Goal: Task Accomplishment & Management: Use online tool/utility

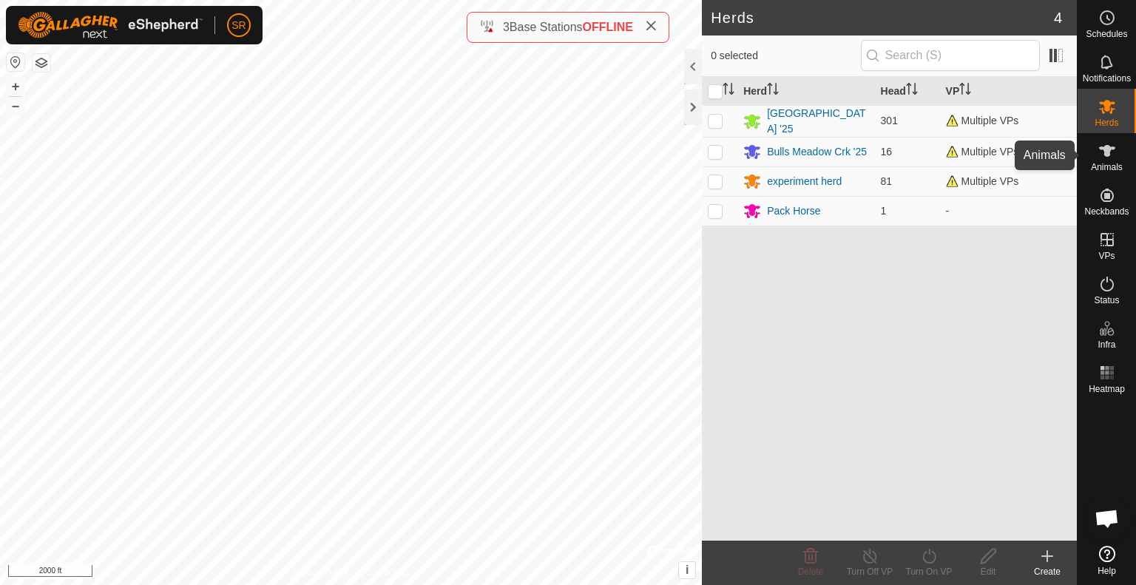
click at [1102, 147] on icon at bounding box center [1107, 151] width 16 height 12
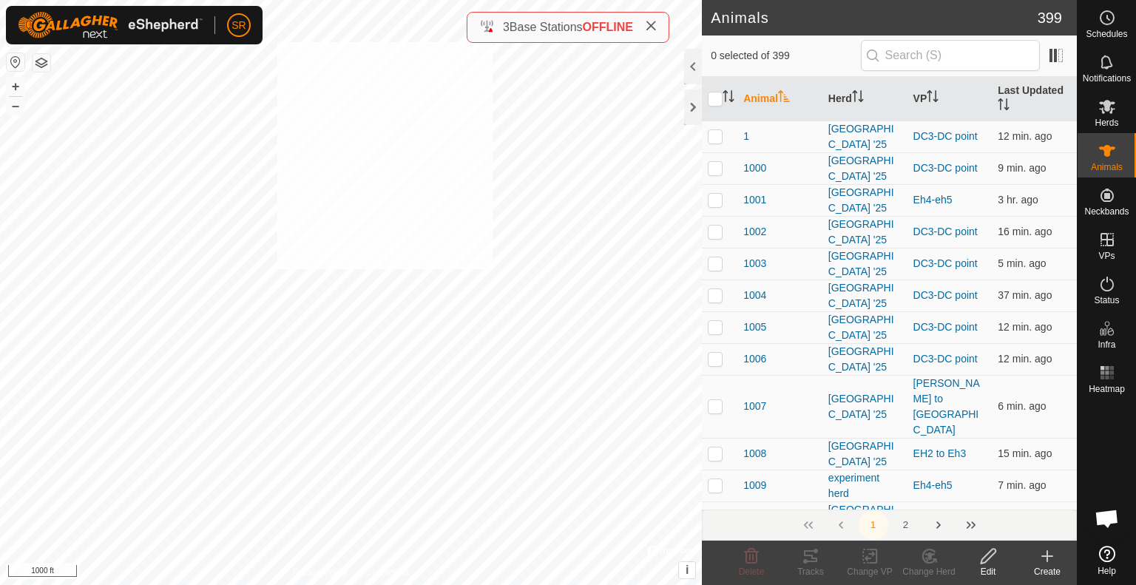
click at [277, 42] on div "6176 0180538793 experiment herd Eh4-eh5 + – ⇧ i © Mapbox , © OpenStreetMap , Im…" at bounding box center [351, 292] width 702 height 585
checkbox input "true"
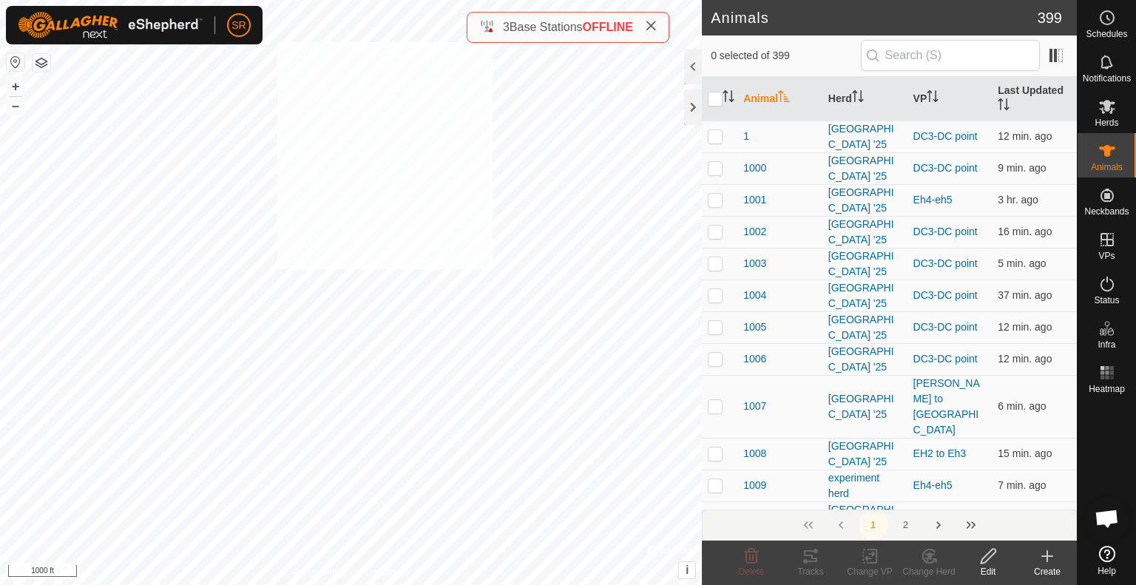
checkbox input "true"
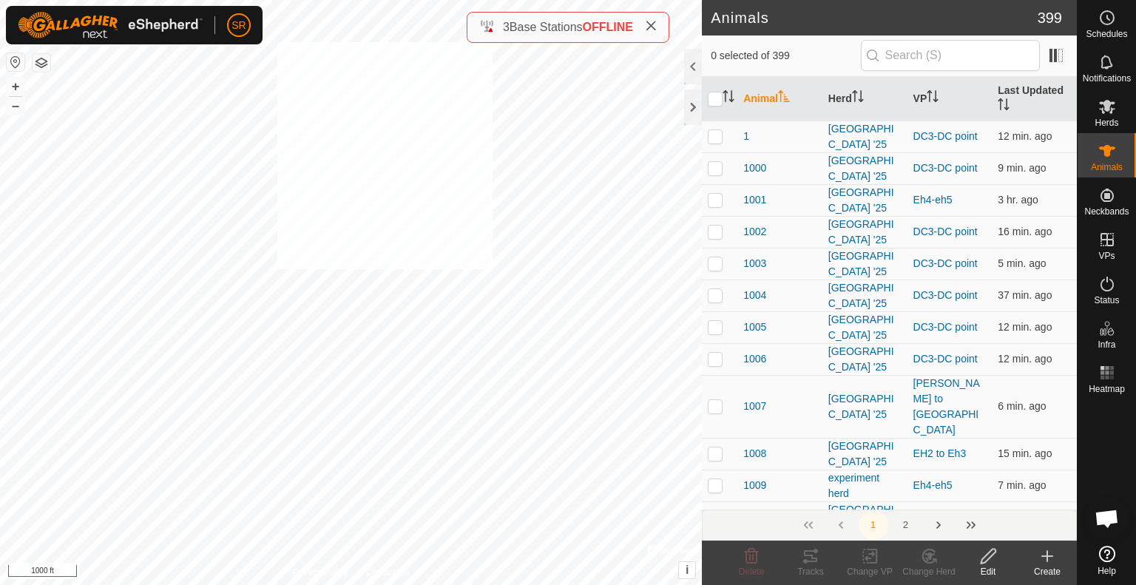
checkbox input "true"
click at [245, 186] on div "2001 1922685920 experiment herd Eh4-eh5 + – ⇧ i © Mapbox , © OpenStreetMap , Im…" at bounding box center [351, 292] width 702 height 585
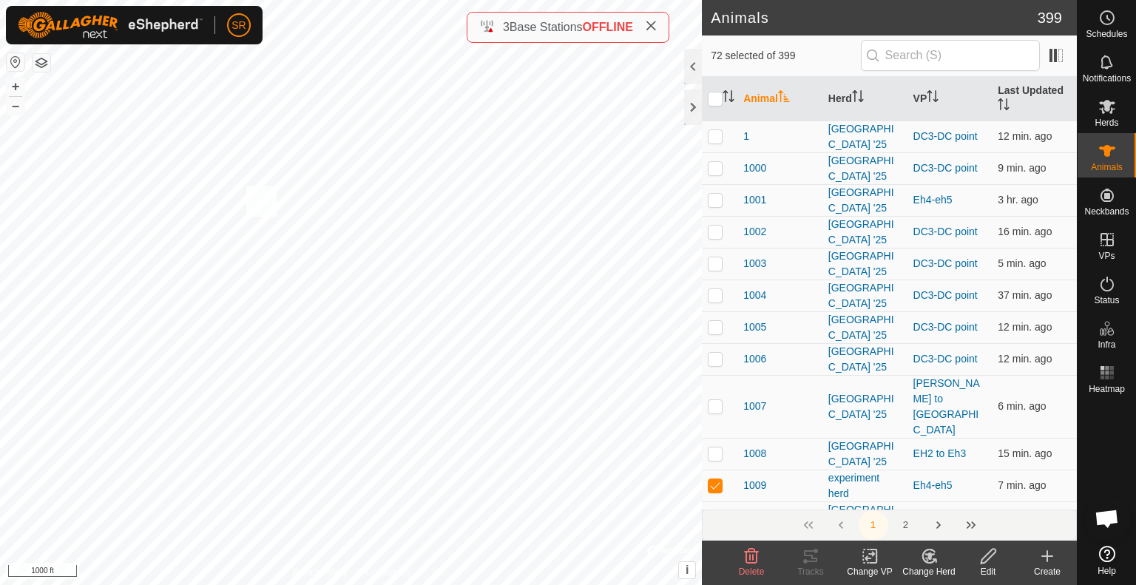
checkbox input "true"
click at [487, 166] on div "6124 0996190551 experiment herd Eh4-eh5 + – ⇧ i © Mapbox , © OpenStreetMap , Im…" at bounding box center [351, 292] width 702 height 585
checkbox input "true"
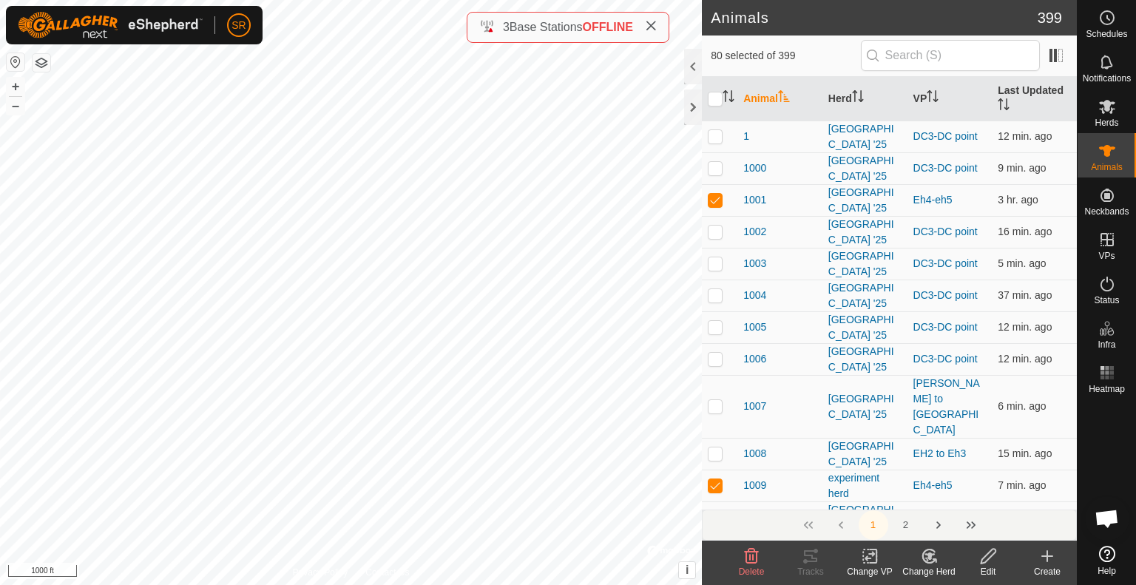
click at [870, 561] on icon at bounding box center [870, 556] width 18 height 18
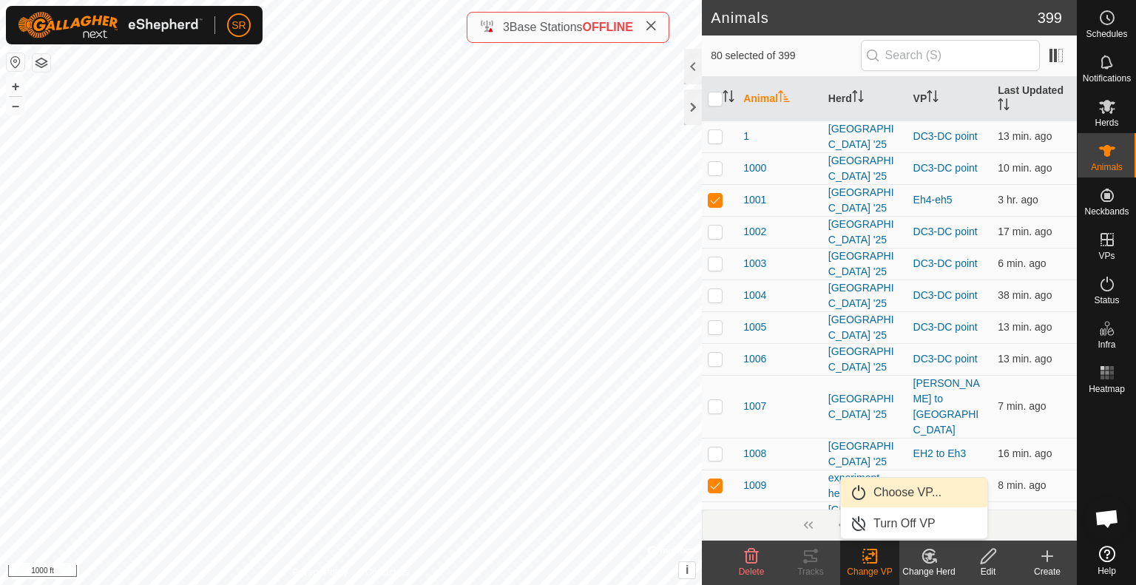
click at [915, 490] on link "Choose VP..." at bounding box center [914, 493] width 146 height 30
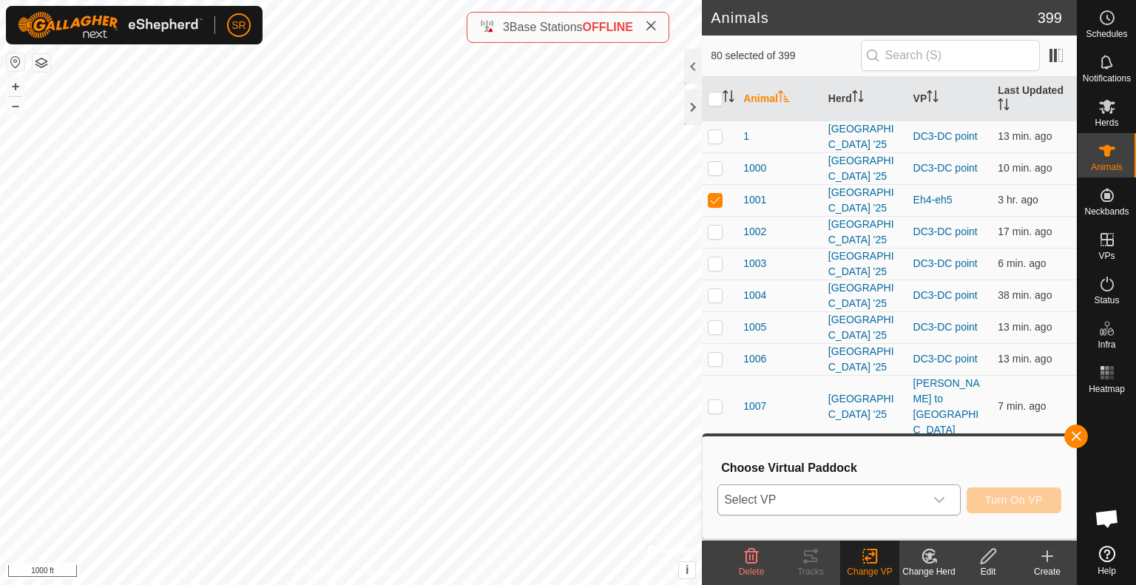
click at [908, 502] on span "Select VP" at bounding box center [821, 500] width 206 height 30
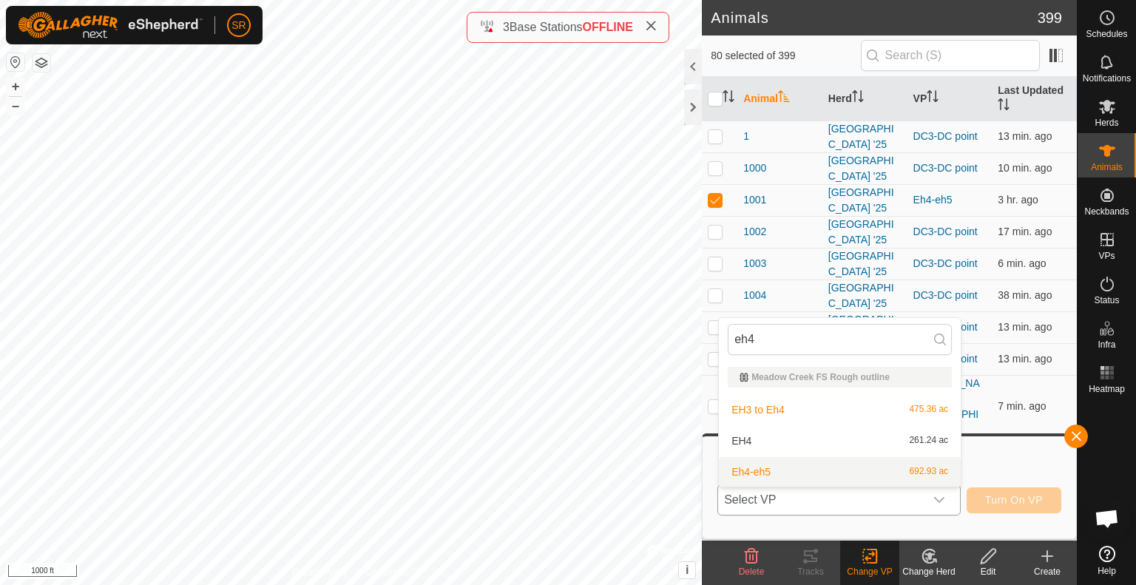
type input "eh4"
click at [849, 465] on li "Eh4-eh5 692.93 ac" at bounding box center [840, 472] width 242 height 30
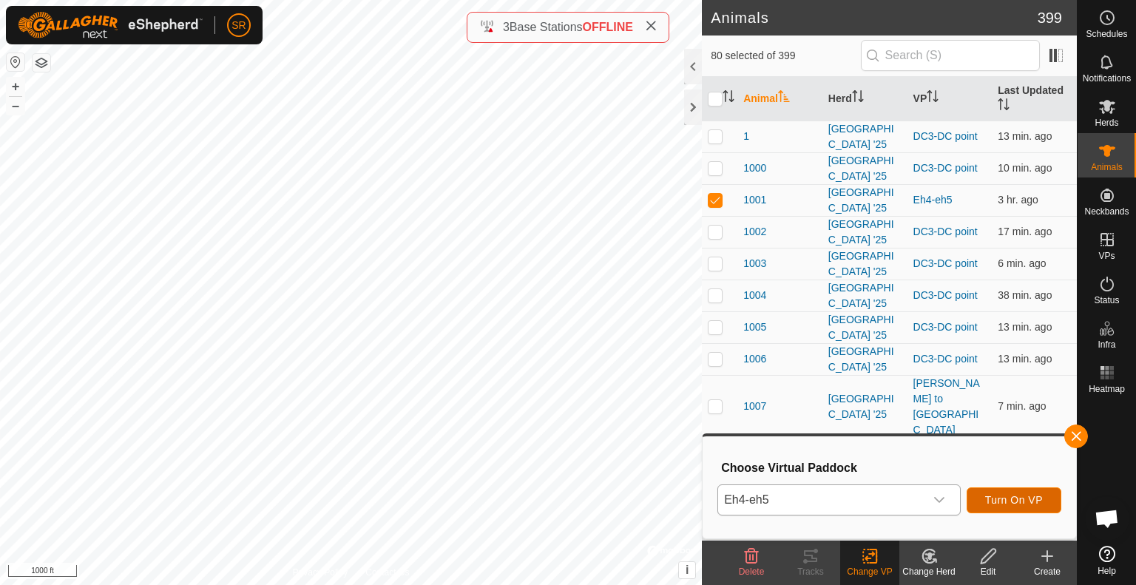
click at [1034, 501] on span "Turn On VP" at bounding box center [1014, 500] width 58 height 12
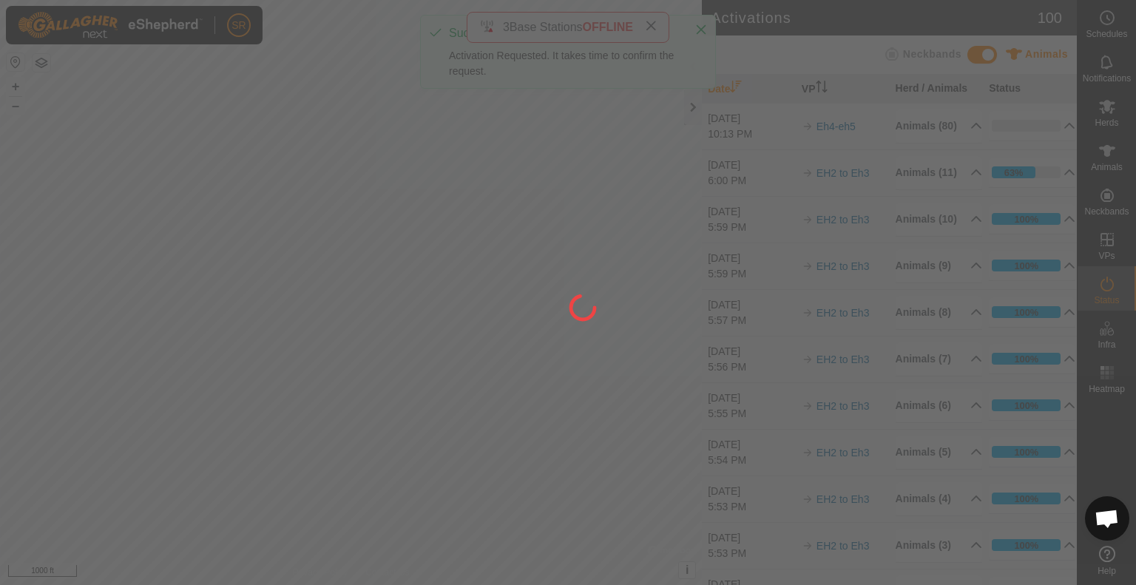
drag, startPoint x: 182, startPoint y: 450, endPoint x: 201, endPoint y: 400, distance: 53.1
click at [201, 400] on div at bounding box center [568, 292] width 1136 height 585
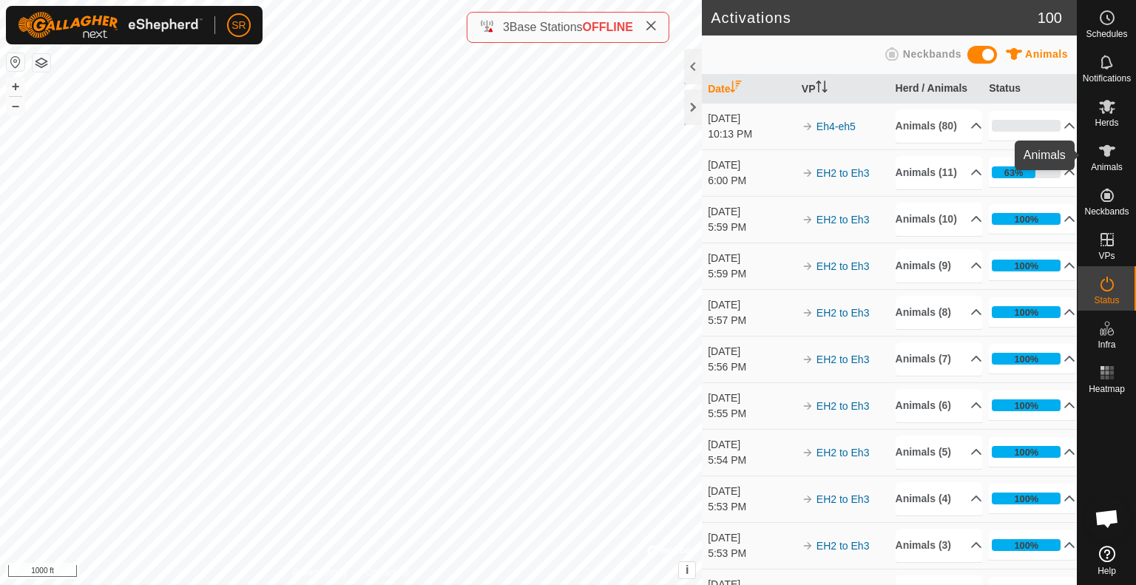
click at [1119, 166] on span "Animals" at bounding box center [1107, 167] width 32 height 9
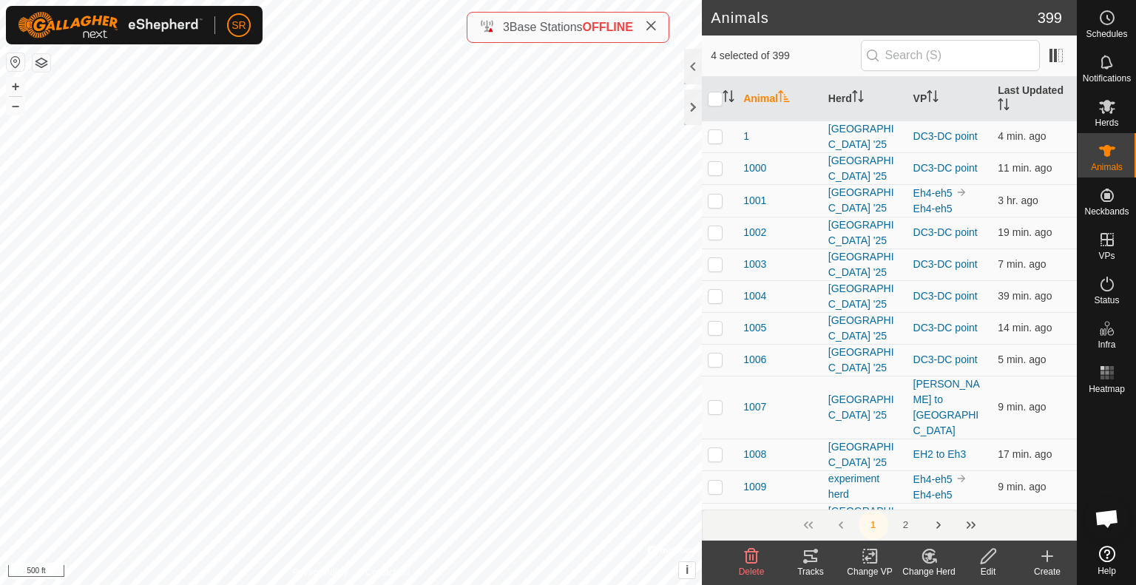
click at [867, 555] on icon at bounding box center [870, 556] width 18 height 18
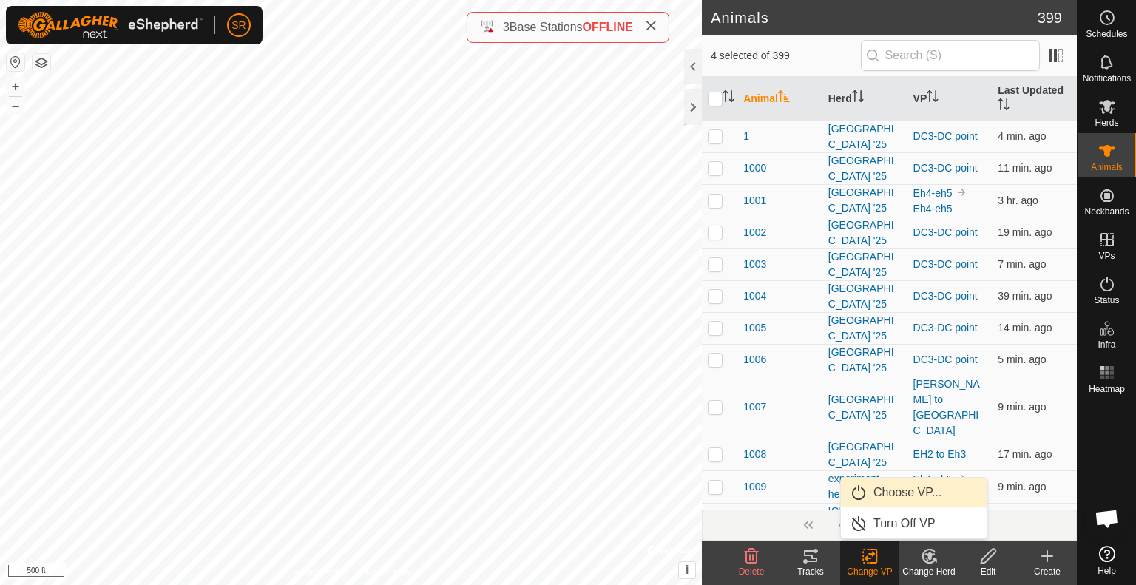
click at [904, 493] on link "Choose VP..." at bounding box center [914, 493] width 146 height 30
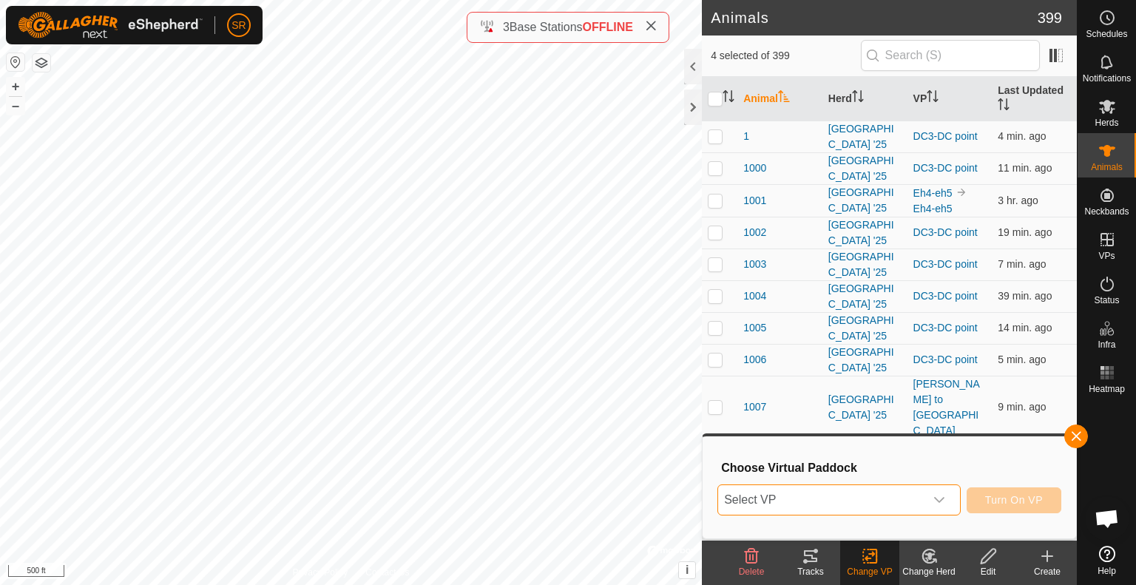
click at [875, 498] on span "Select VP" at bounding box center [821, 500] width 206 height 30
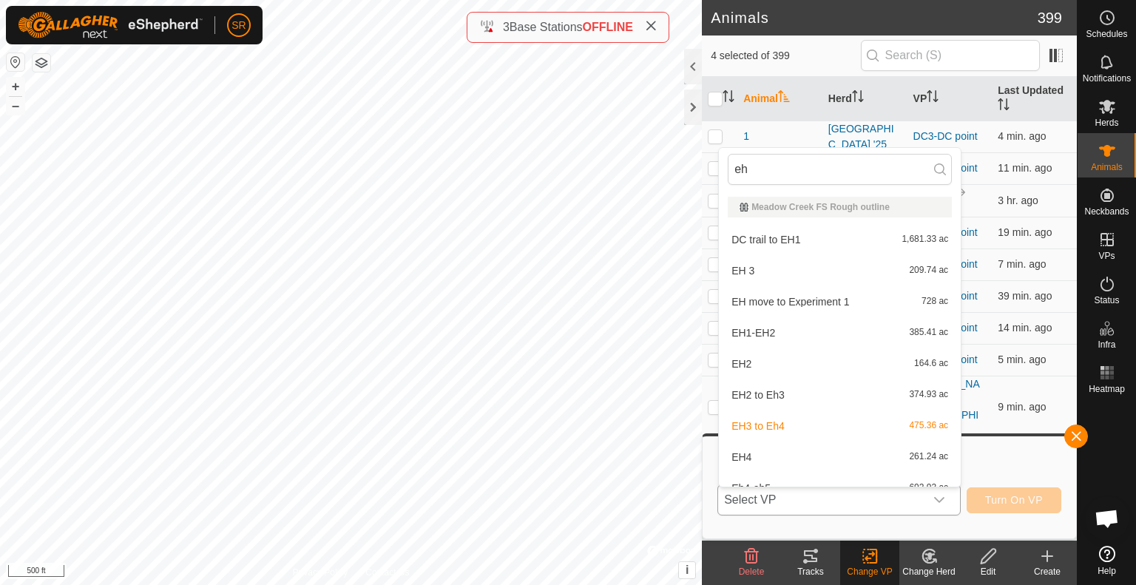
scroll to position [16, 0]
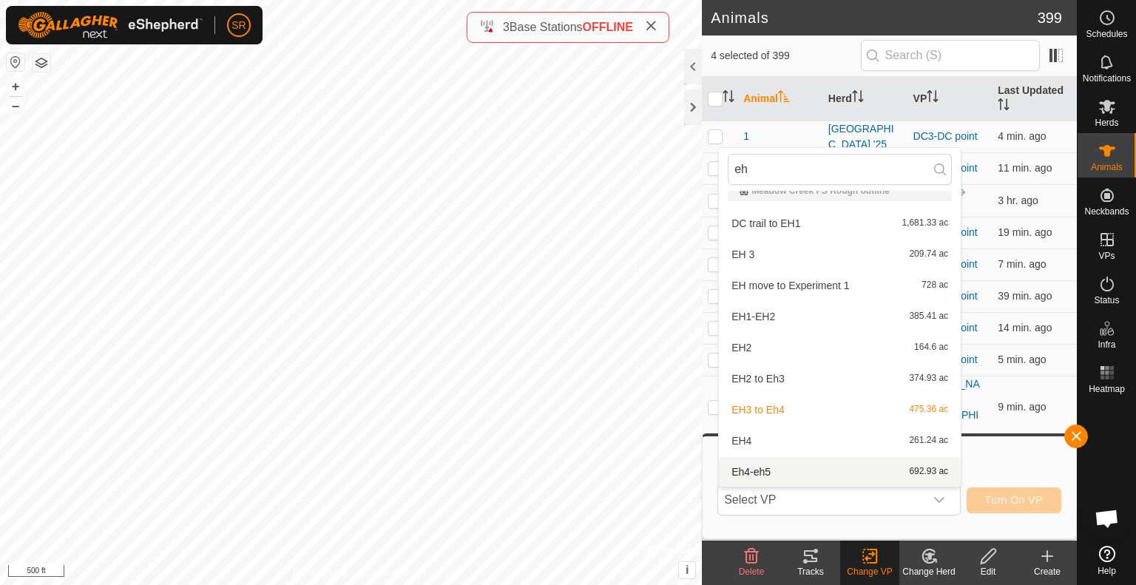
type input "eh"
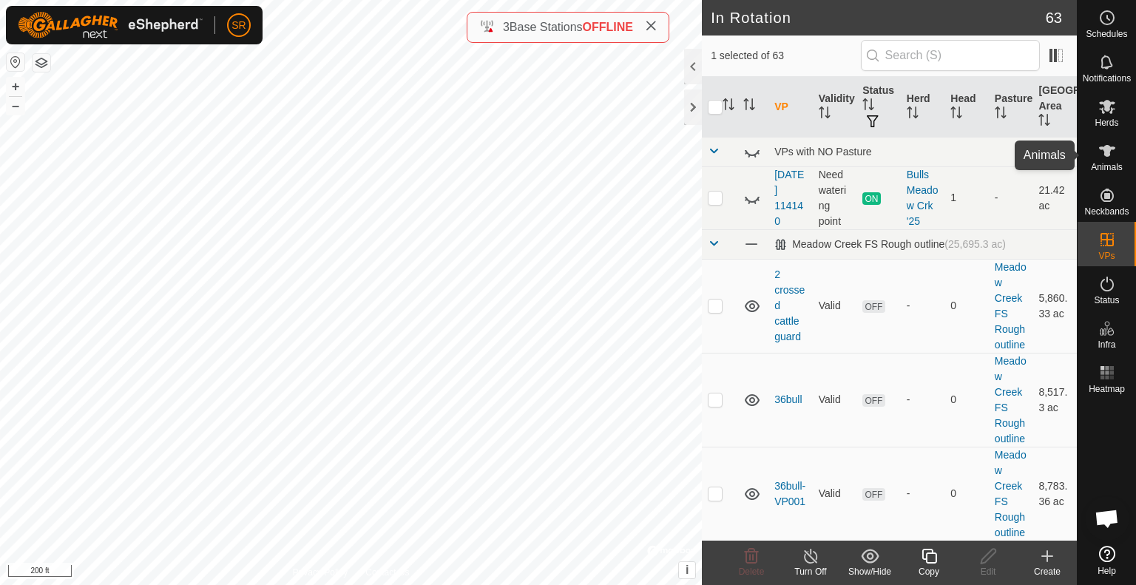
click at [1101, 146] on icon at bounding box center [1107, 151] width 18 height 18
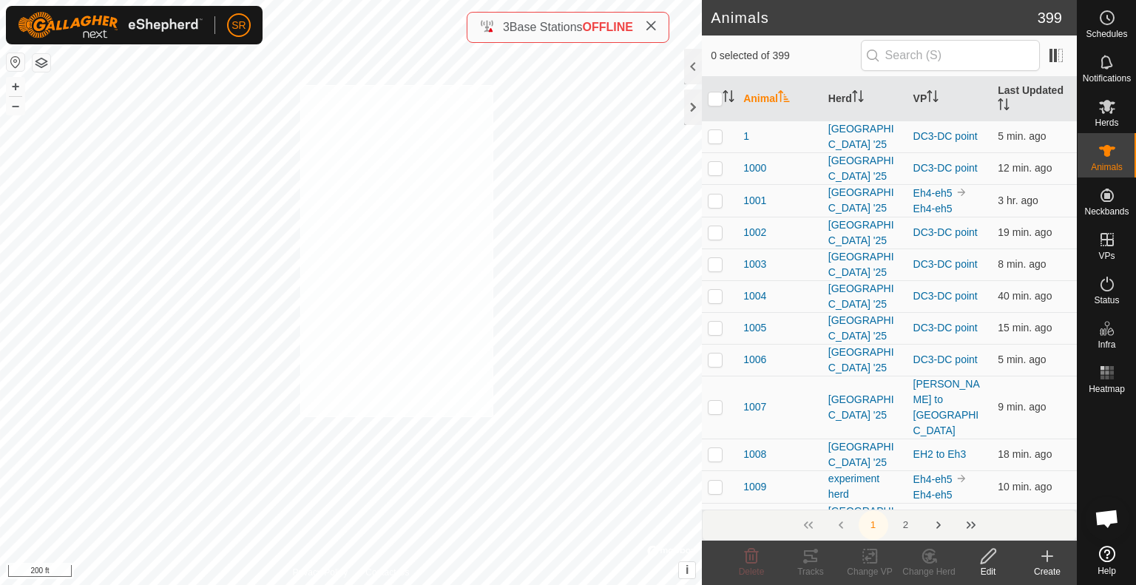
checkbox input "true"
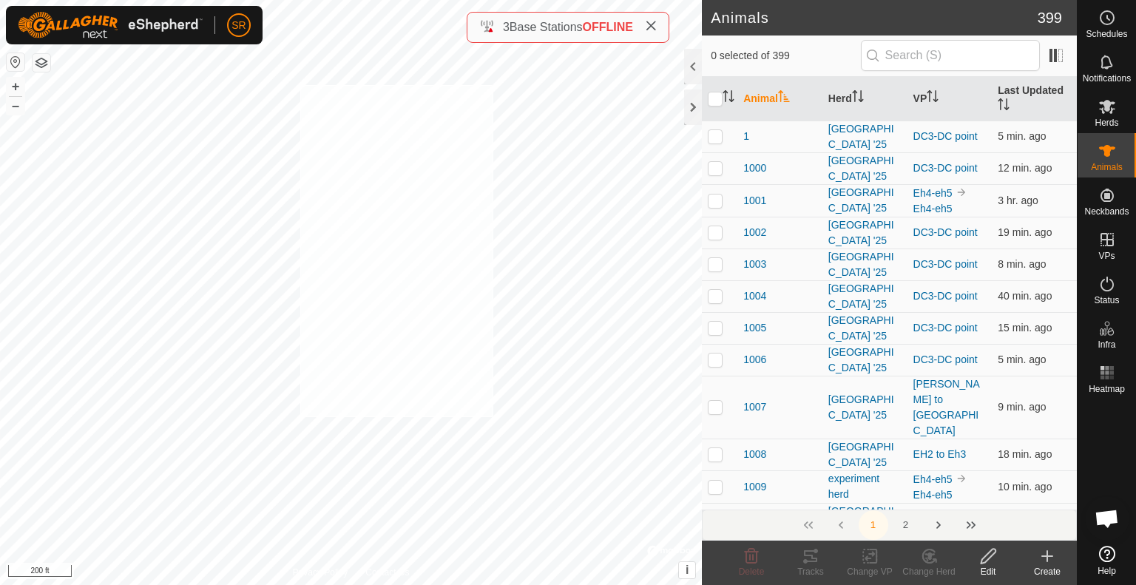
checkbox input "true"
click at [868, 560] on icon at bounding box center [870, 556] width 18 height 18
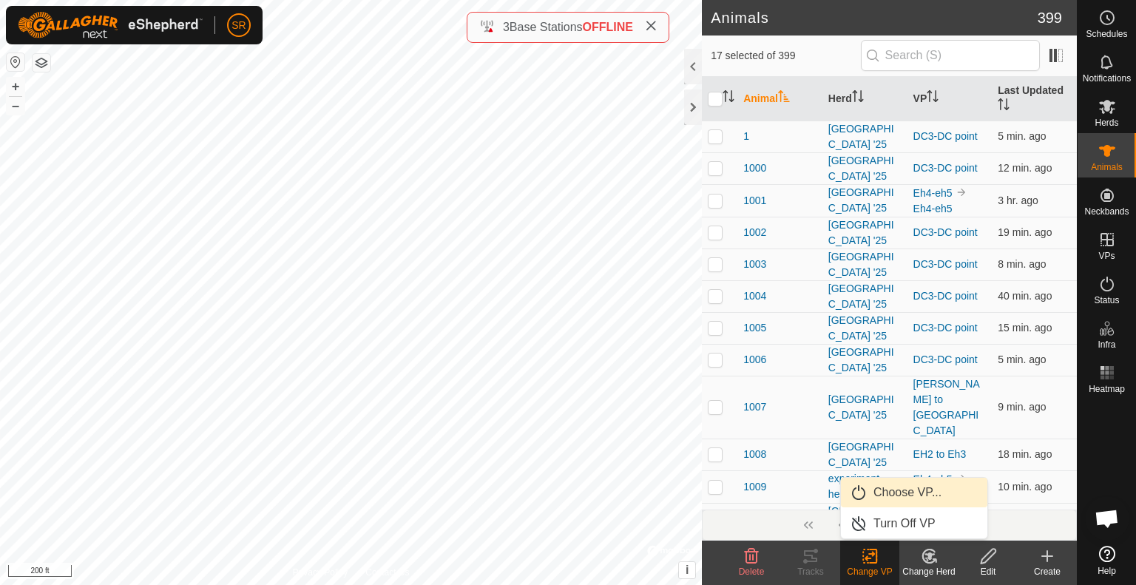
click at [896, 493] on link "Choose VP..." at bounding box center [914, 493] width 146 height 30
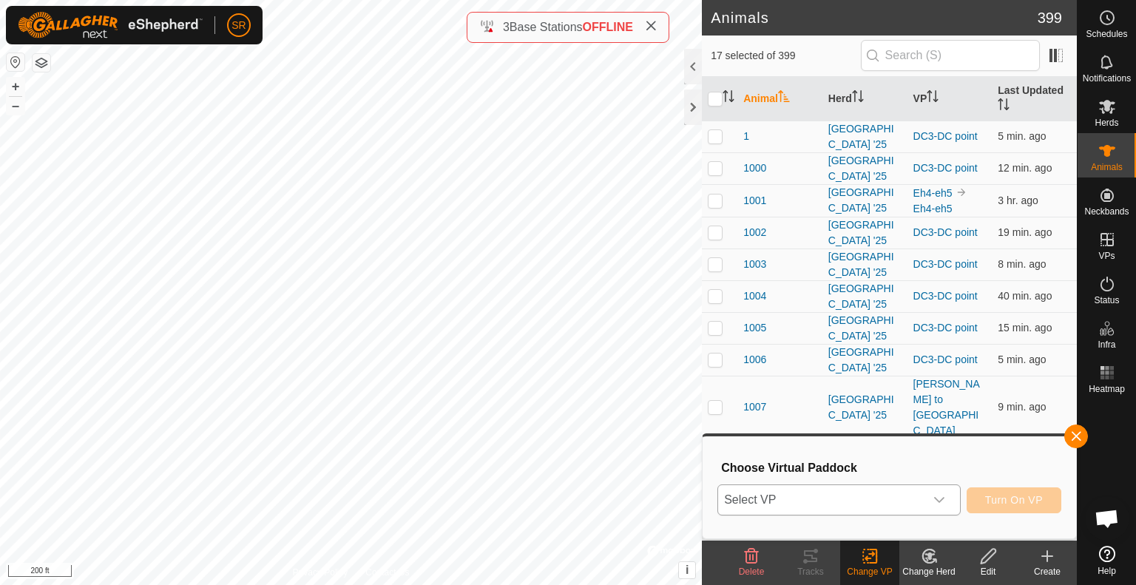
click at [868, 501] on span "Select VP" at bounding box center [821, 500] width 206 height 30
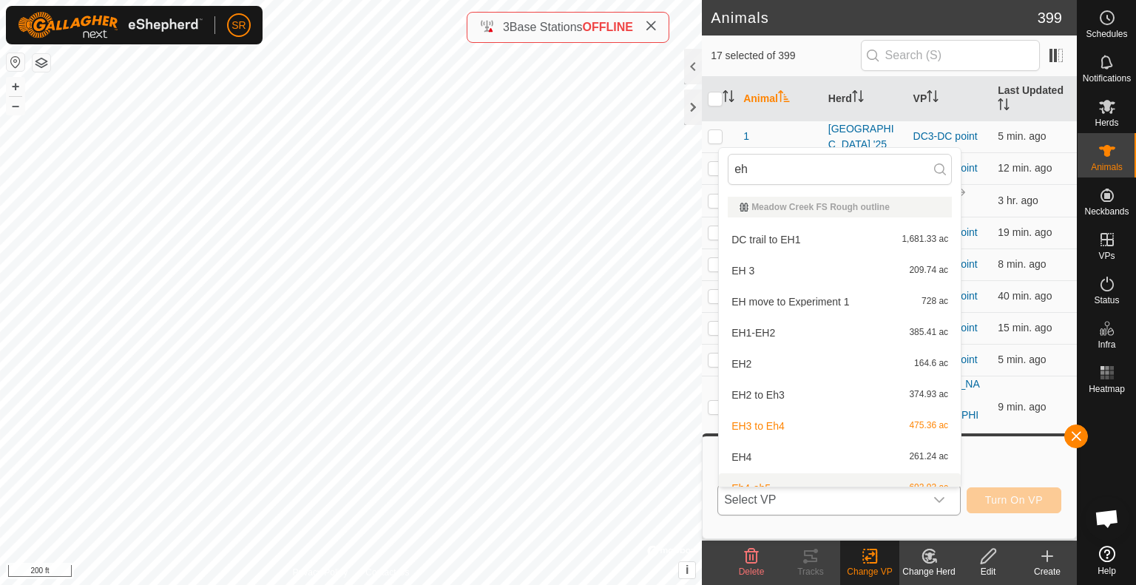
scroll to position [16, 0]
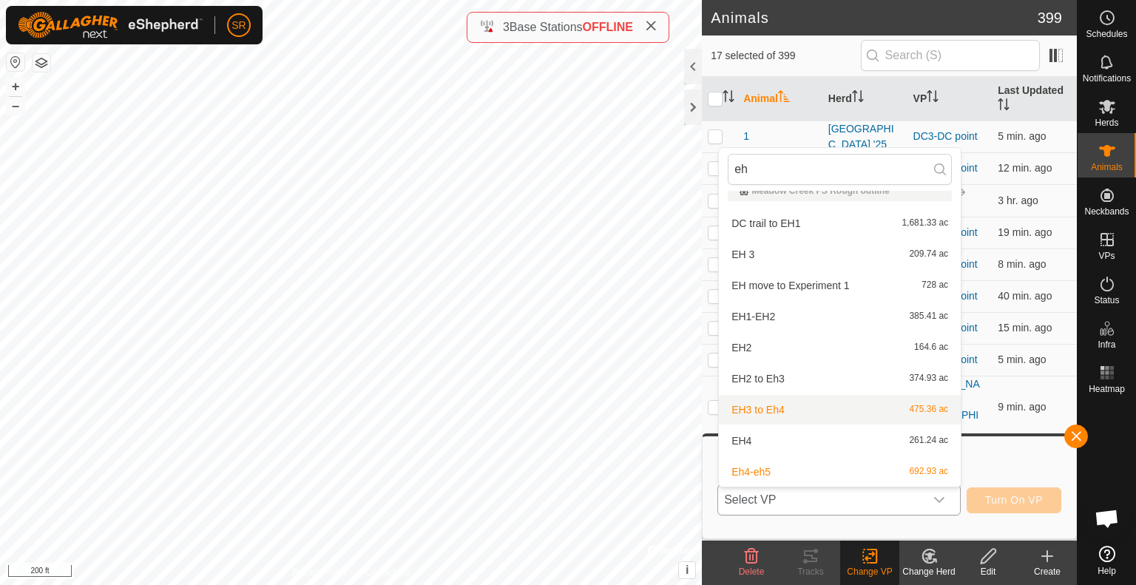
type input "eh"
drag, startPoint x: 834, startPoint y: 401, endPoint x: 779, endPoint y: 411, distance: 56.3
click at [779, 411] on li "EH3 to Eh4 475.36 ac" at bounding box center [840, 410] width 242 height 30
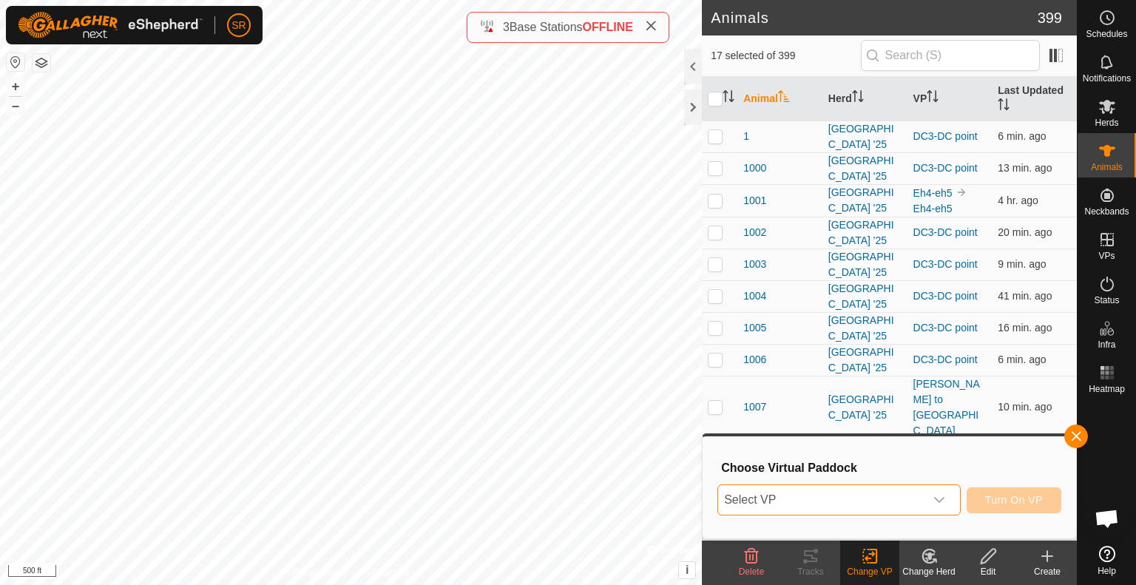
click at [830, 504] on span "Select VP" at bounding box center [821, 500] width 206 height 30
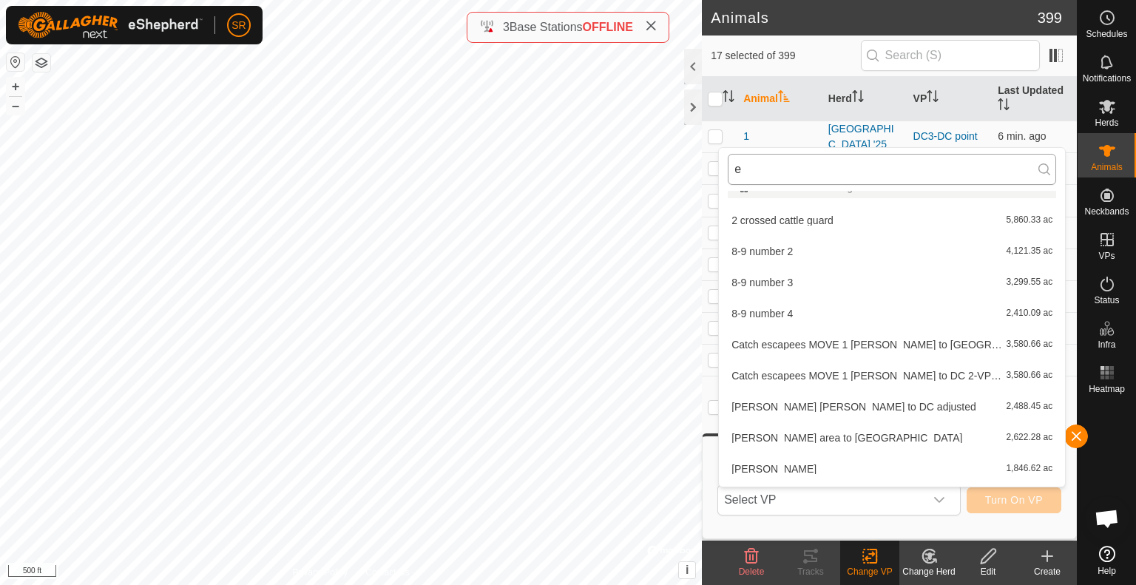
scroll to position [0, 0]
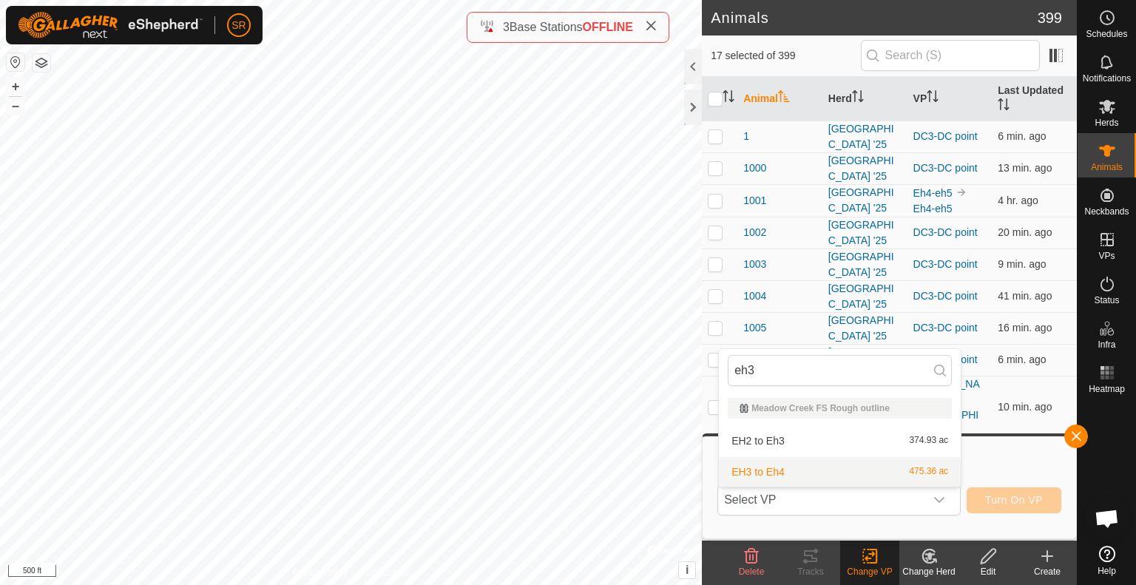
type input "eh3"
click at [809, 472] on li "EH3 to Eh4 475.36 ac" at bounding box center [840, 472] width 242 height 30
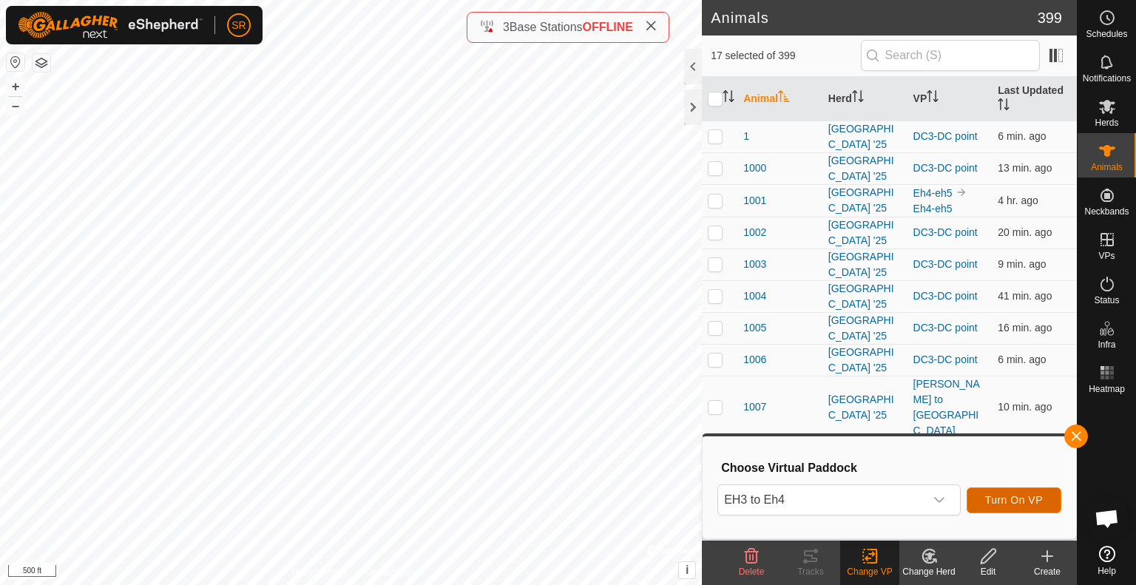
click at [1002, 504] on span "Turn On VP" at bounding box center [1014, 500] width 58 height 12
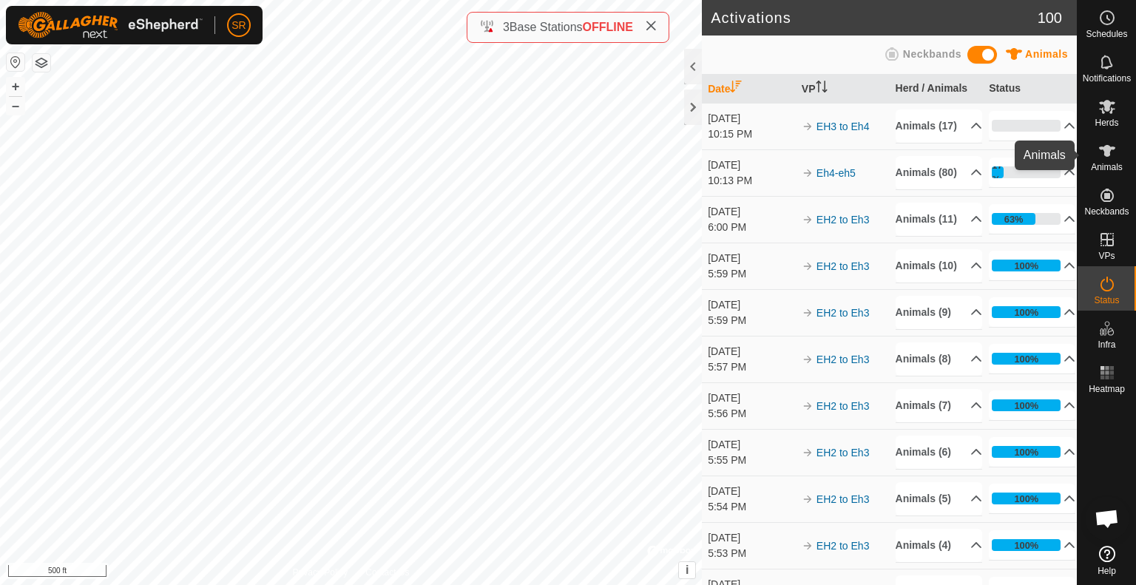
click at [1103, 159] on icon at bounding box center [1107, 151] width 18 height 18
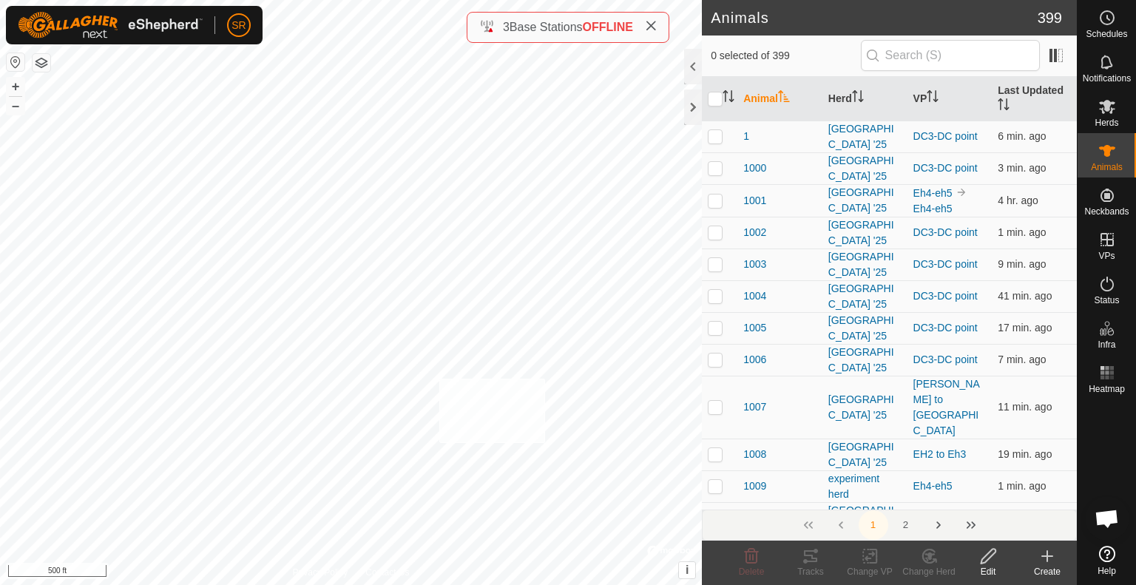
click at [438, 379] on div "1015A 3521615137 [GEOGRAPHIC_DATA] '25 EH2 to Eh3 + – ⇧ i © Mapbox , © OpenStre…" at bounding box center [351, 292] width 702 height 585
checkbox input "true"
click at [878, 556] on icon at bounding box center [870, 556] width 18 height 18
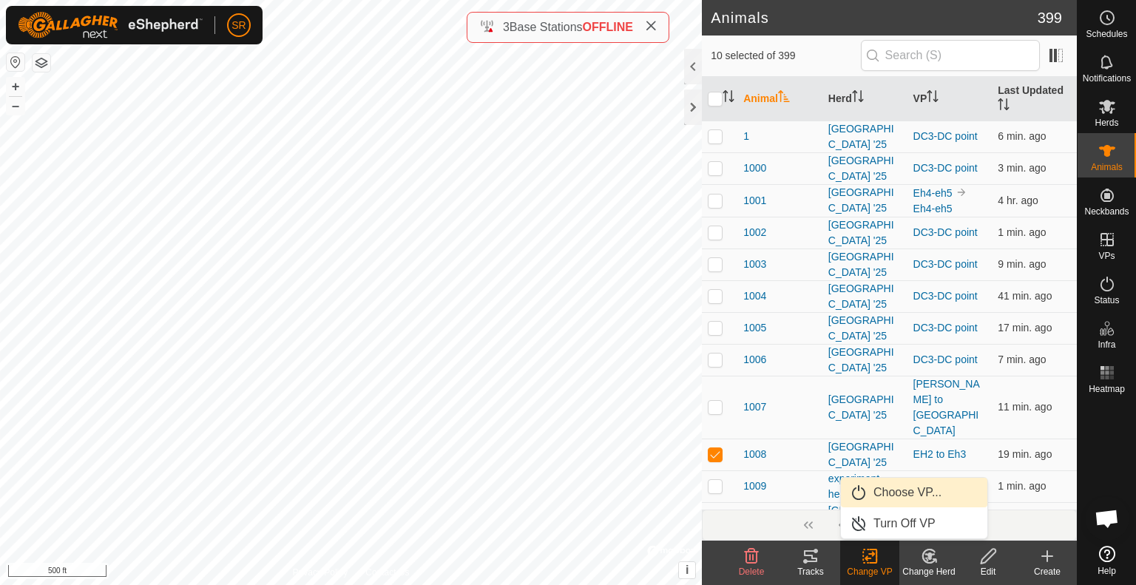
click at [897, 500] on link "Choose VP..." at bounding box center [914, 493] width 146 height 30
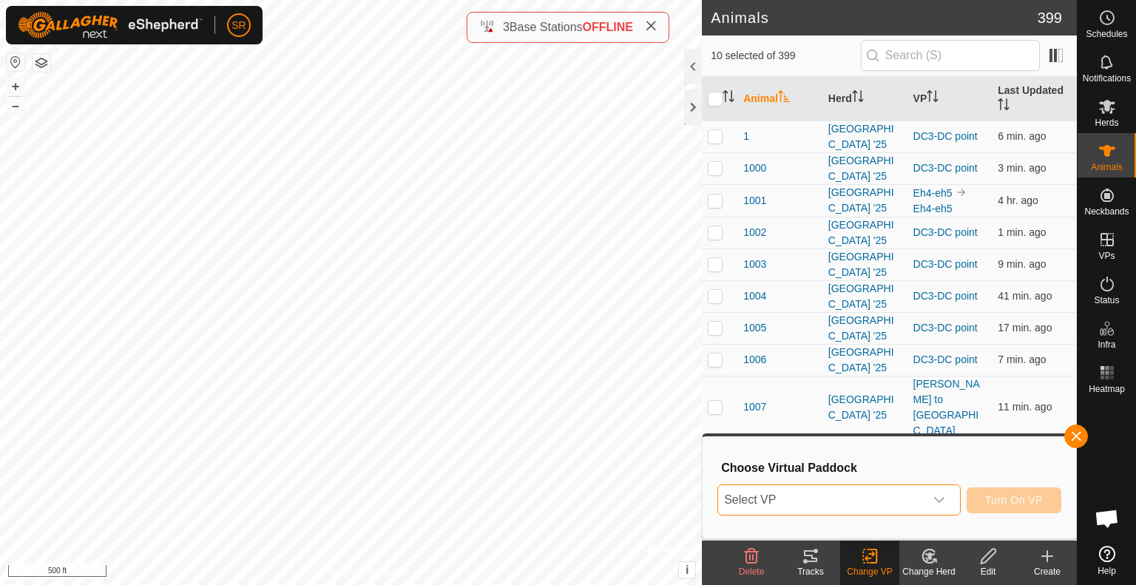
click at [897, 500] on span "Select VP" at bounding box center [821, 500] width 206 height 30
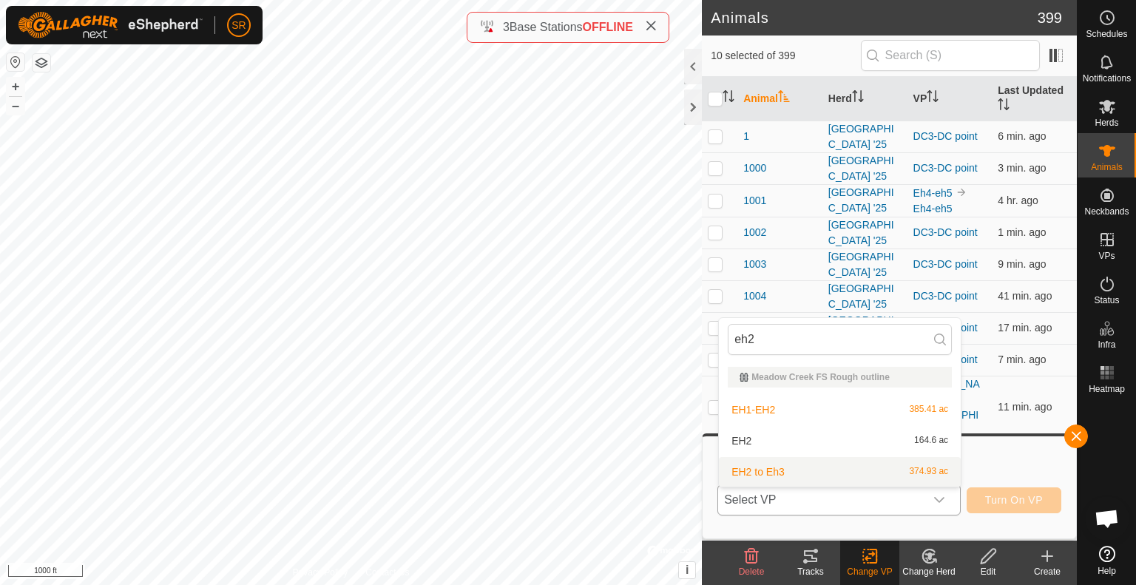
type input "eh2"
click at [741, 468] on li "EH2 to Eh3 374.93 ac" at bounding box center [840, 472] width 242 height 30
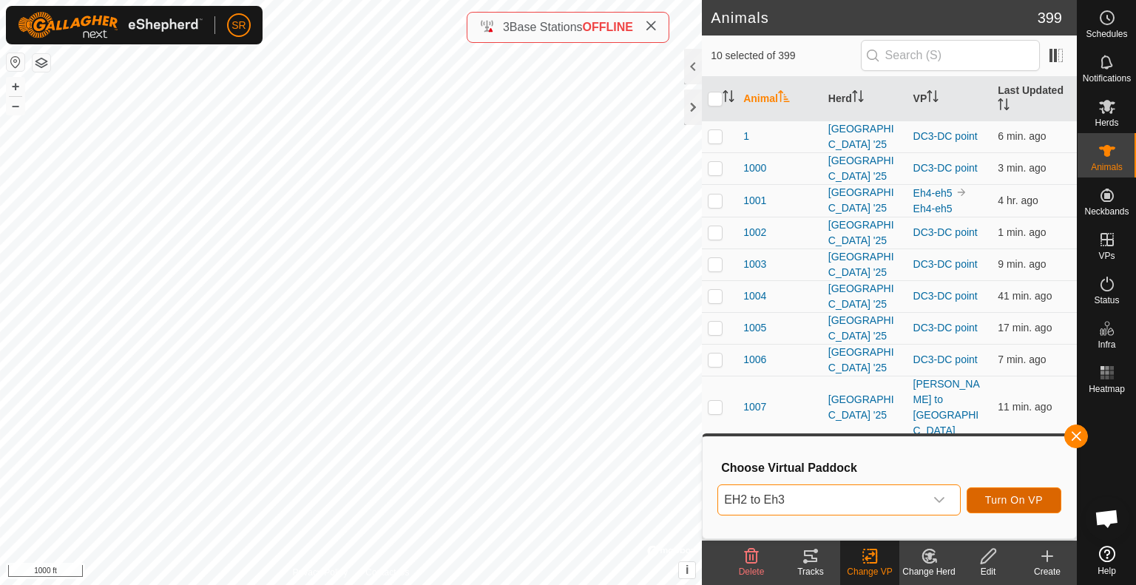
click at [998, 502] on span "Turn On VP" at bounding box center [1014, 500] width 58 height 12
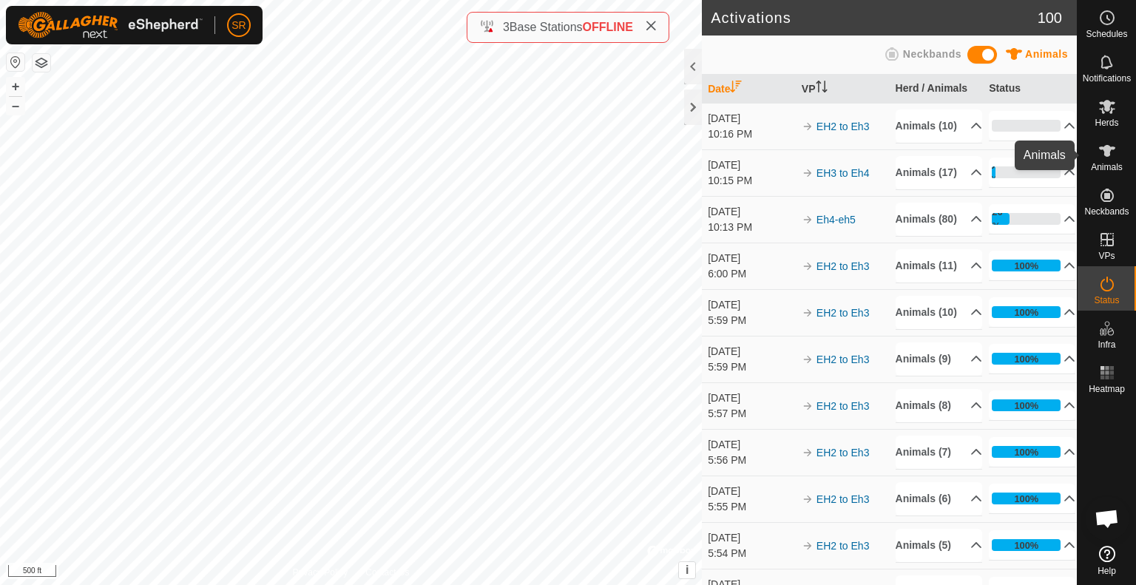
click at [1102, 156] on icon at bounding box center [1107, 151] width 18 height 18
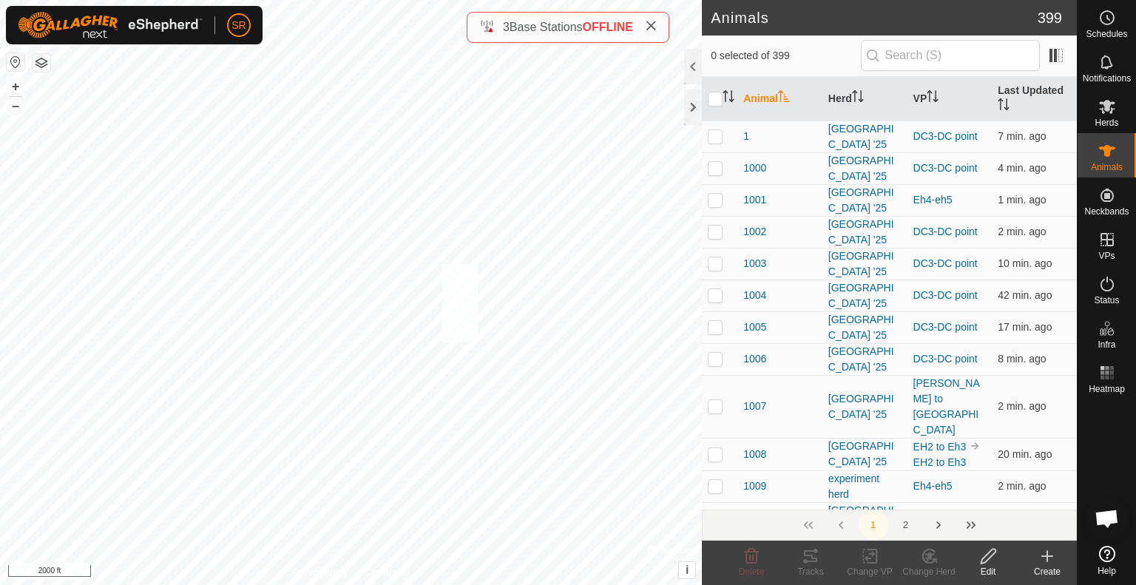
checkbox input "true"
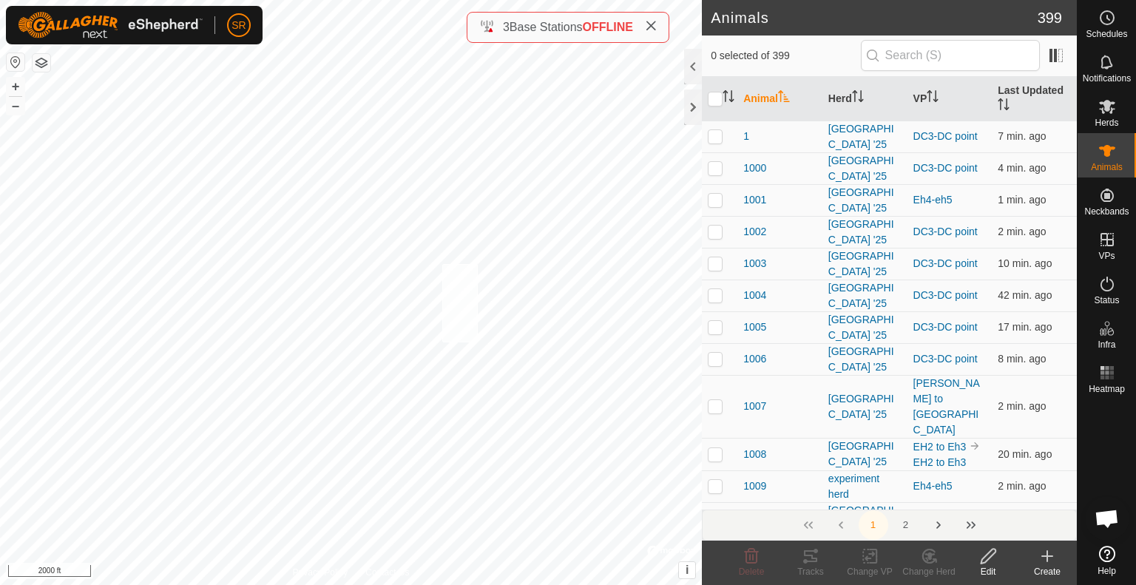
checkbox input "true"
click at [873, 558] on icon at bounding box center [870, 556] width 18 height 18
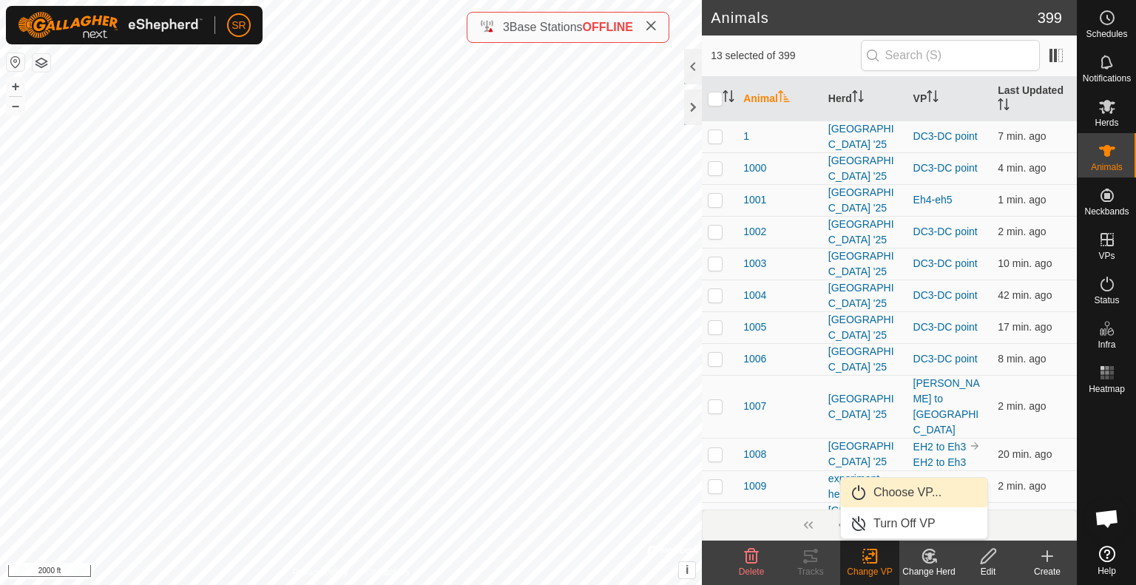
click at [905, 496] on link "Choose VP..." at bounding box center [914, 493] width 146 height 30
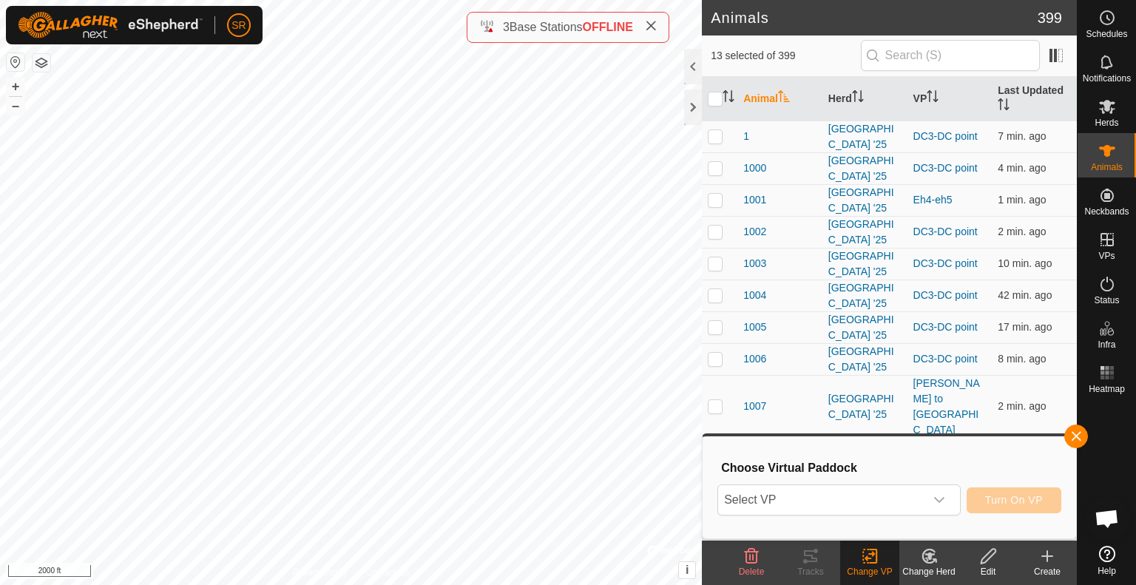
click at [905, 496] on span "Select VP" at bounding box center [821, 500] width 206 height 30
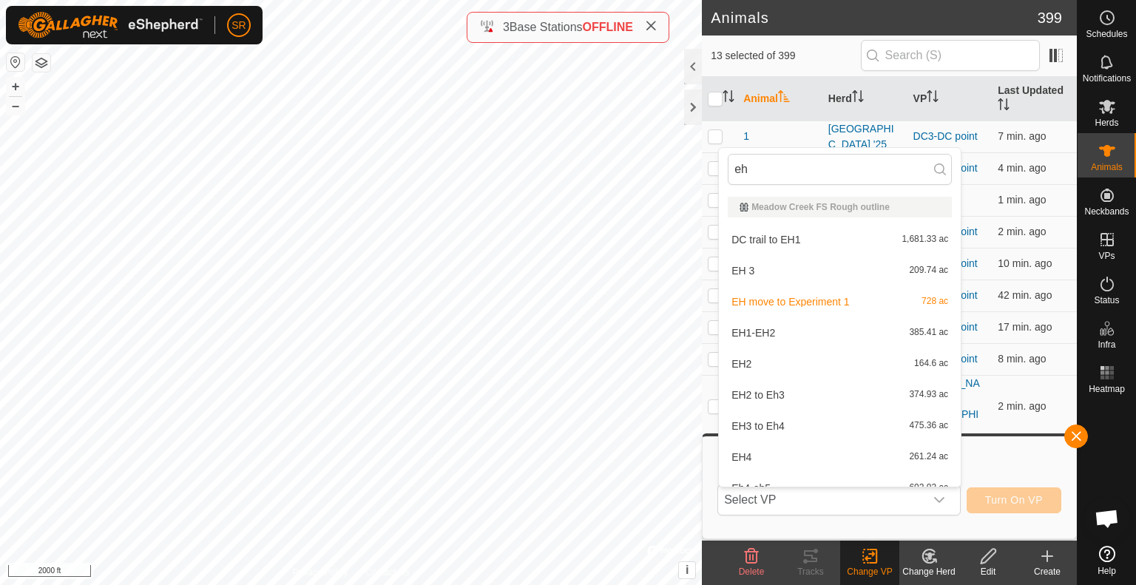
type input "eh1"
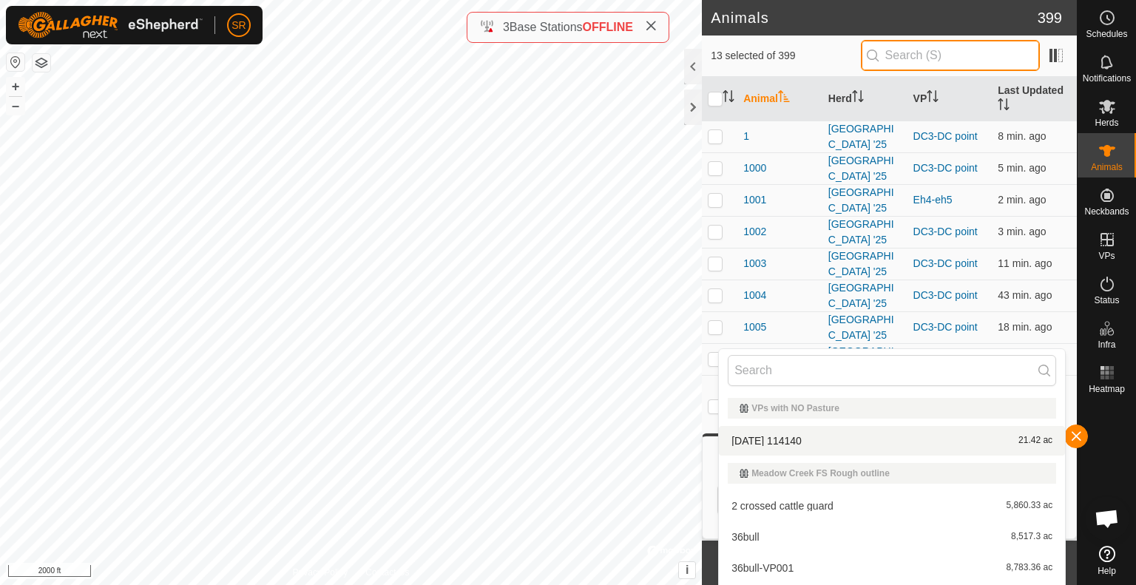
click at [916, 48] on input "text" at bounding box center [950, 55] width 179 height 31
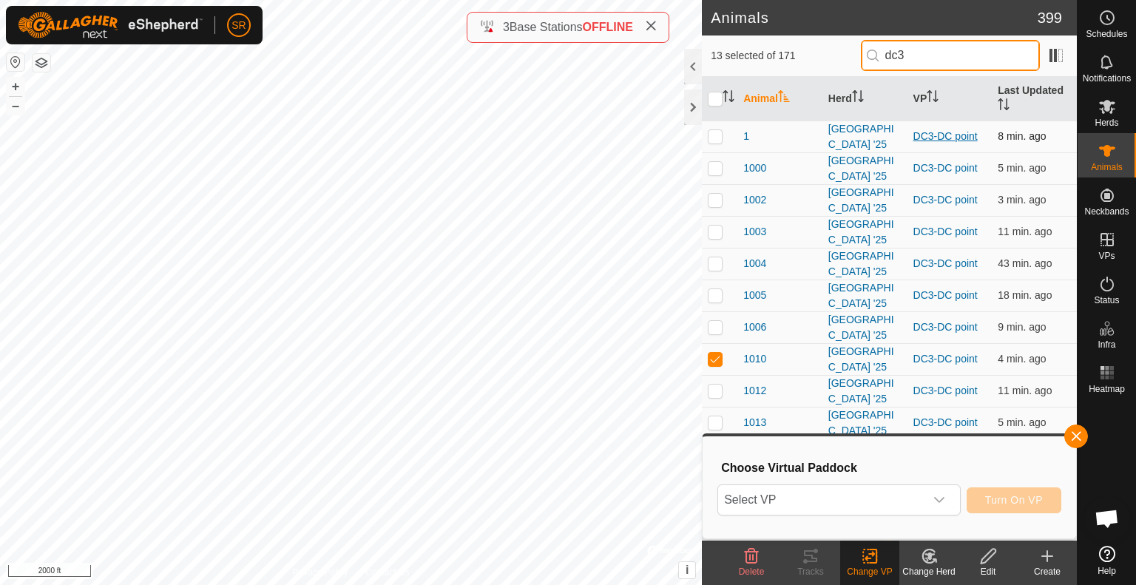
type input "dc3"
click at [931, 140] on link "DC3-DC point" at bounding box center [945, 136] width 64 height 12
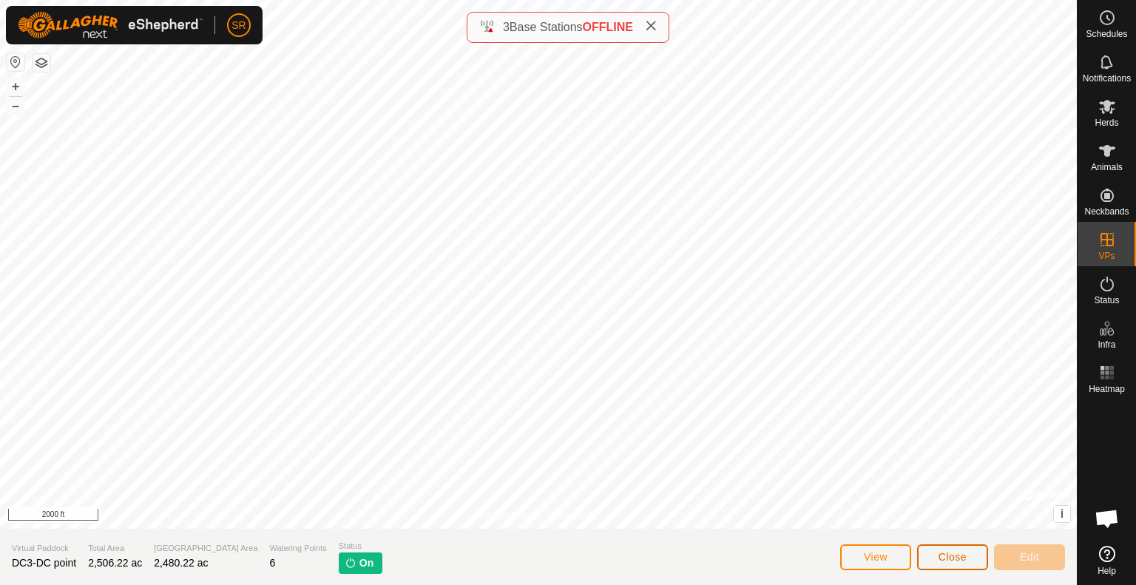
click at [965, 555] on span "Close" at bounding box center [952, 557] width 28 height 12
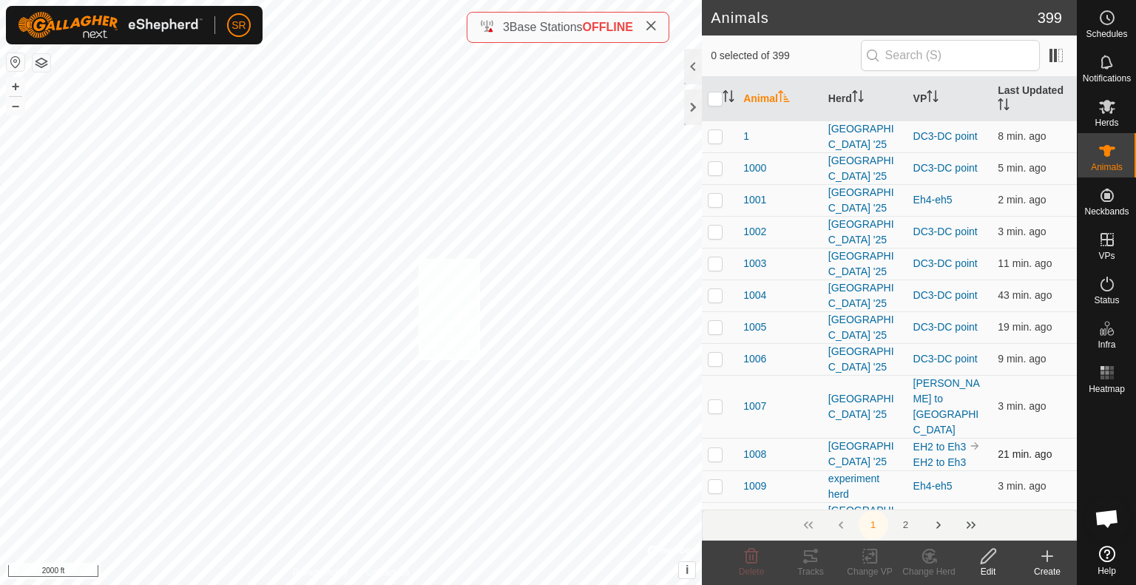
checkbox input "true"
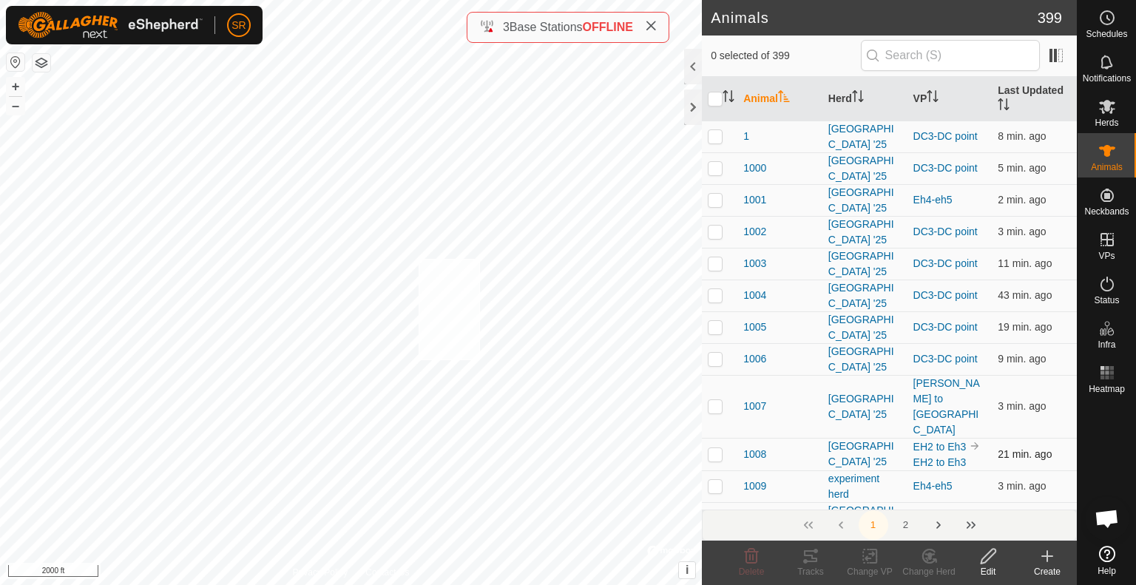
checkbox input "true"
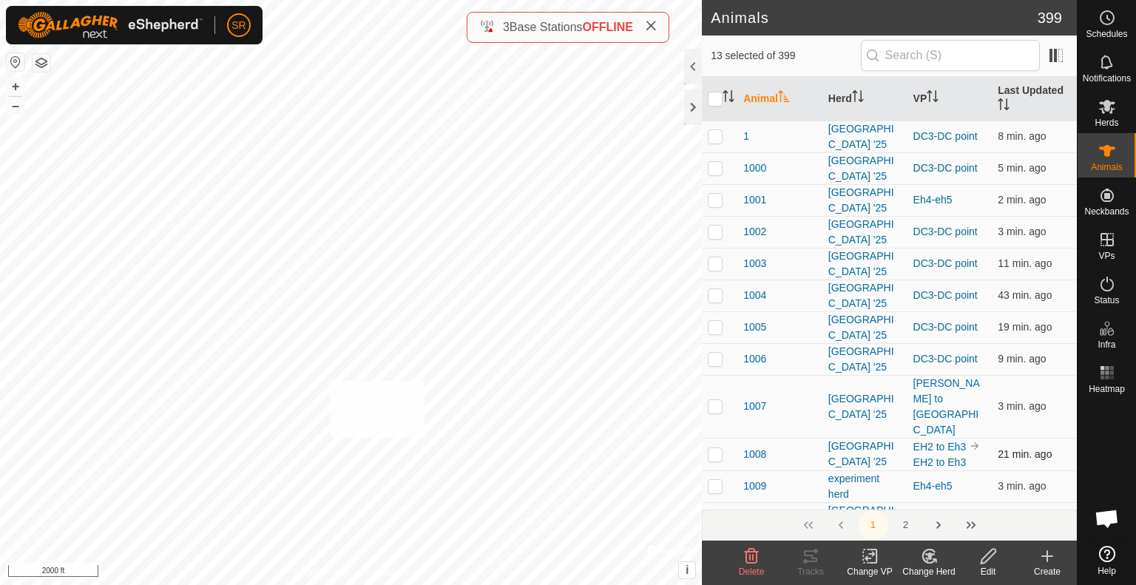
checkbox input "true"
click at [337, 485] on div "6043 2892086073 [GEOGRAPHIC_DATA] '25 DC3-DC point + – ⇧ i © Mapbox , © OpenStr…" at bounding box center [351, 292] width 702 height 585
checkbox input "true"
click at [355, 434] on div "4201 1255611192 [GEOGRAPHIC_DATA] '25 DC3-DC point + – ⇧ i © Mapbox , © OpenStr…" at bounding box center [351, 292] width 702 height 585
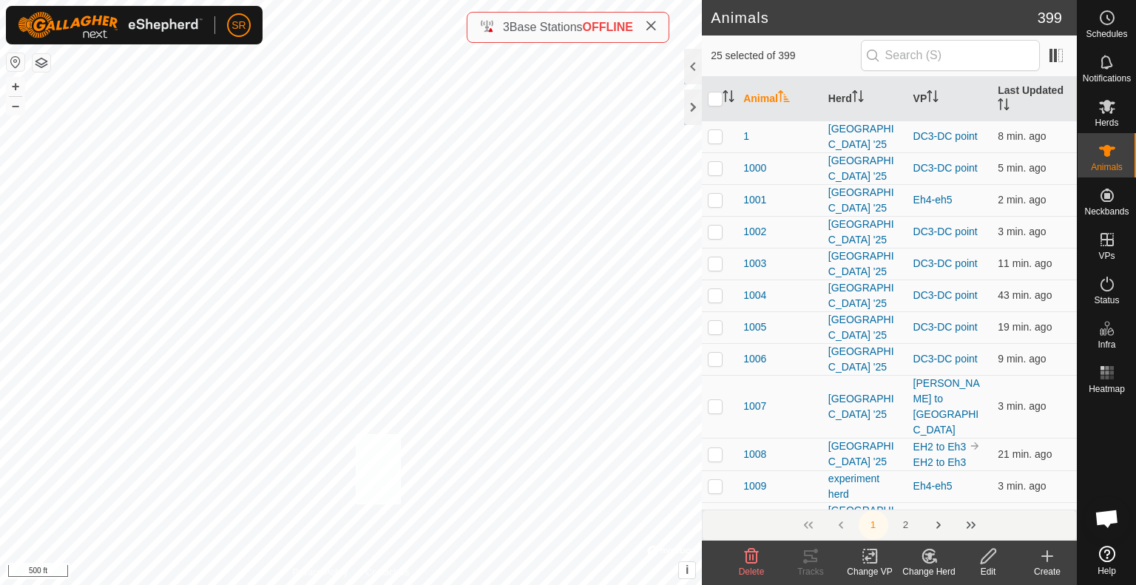
checkbox input "true"
click at [872, 555] on icon at bounding box center [869, 557] width 10 height 10
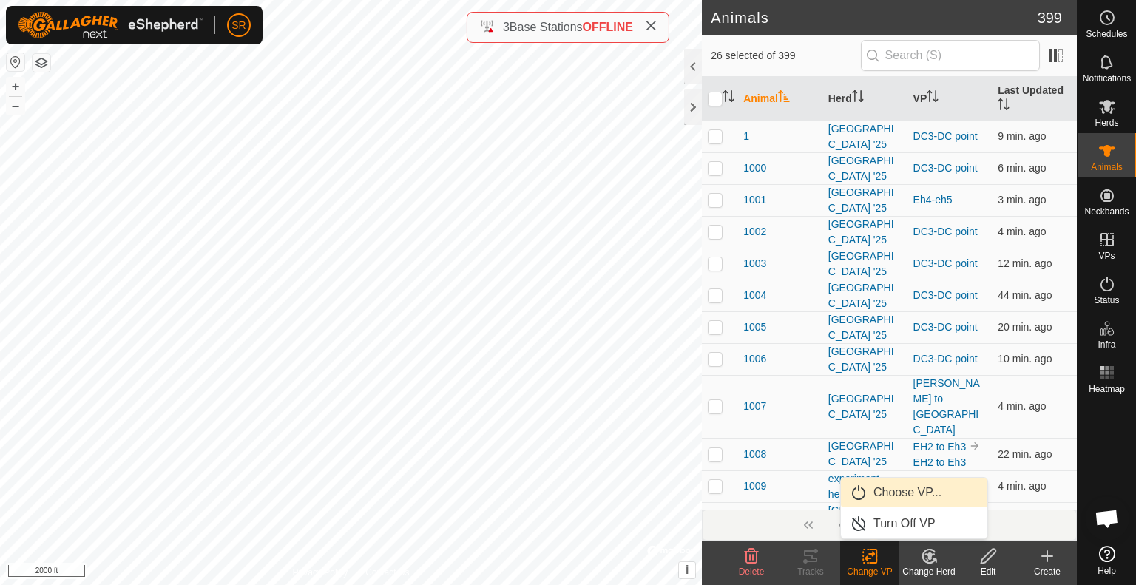
click at [890, 496] on link "Choose VP..." at bounding box center [914, 493] width 146 height 30
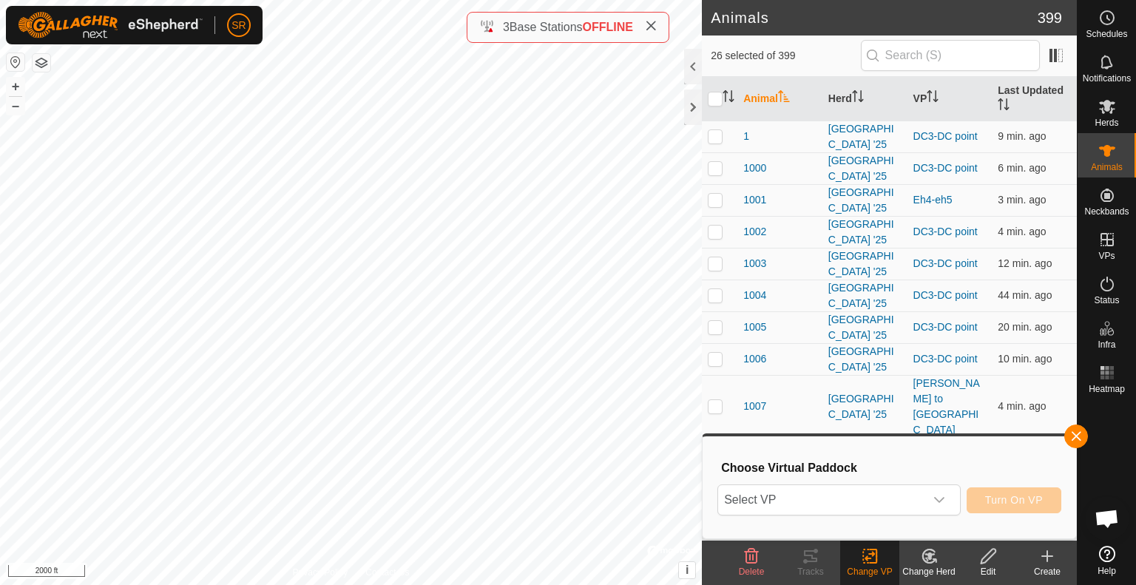
click at [890, 496] on span "Select VP" at bounding box center [821, 500] width 206 height 30
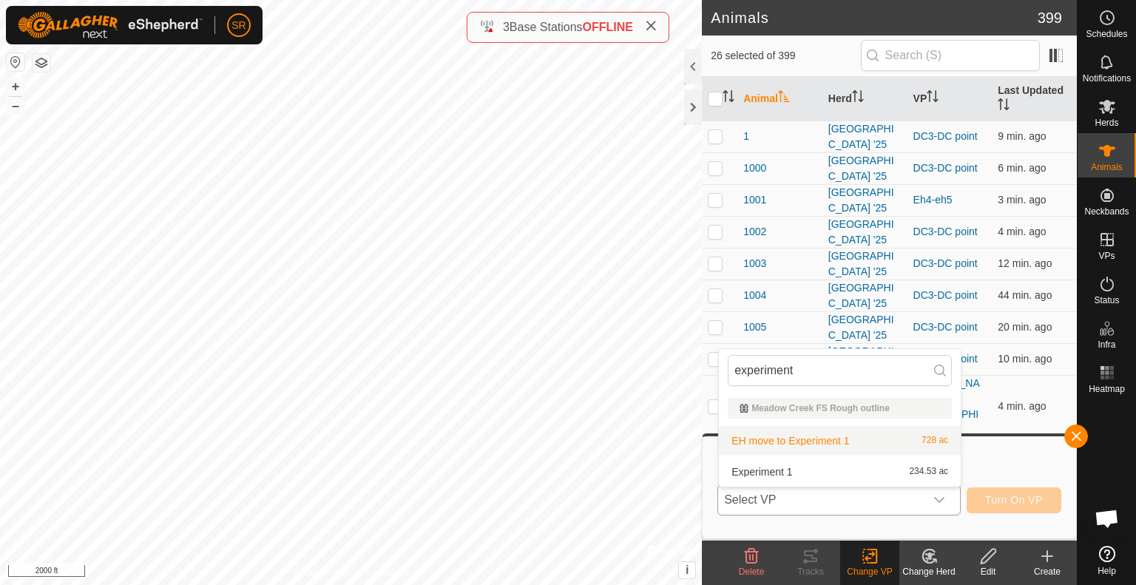
type input "experiment"
click at [870, 450] on li "EH move to Experiment 1 728 ac" at bounding box center [840, 441] width 242 height 30
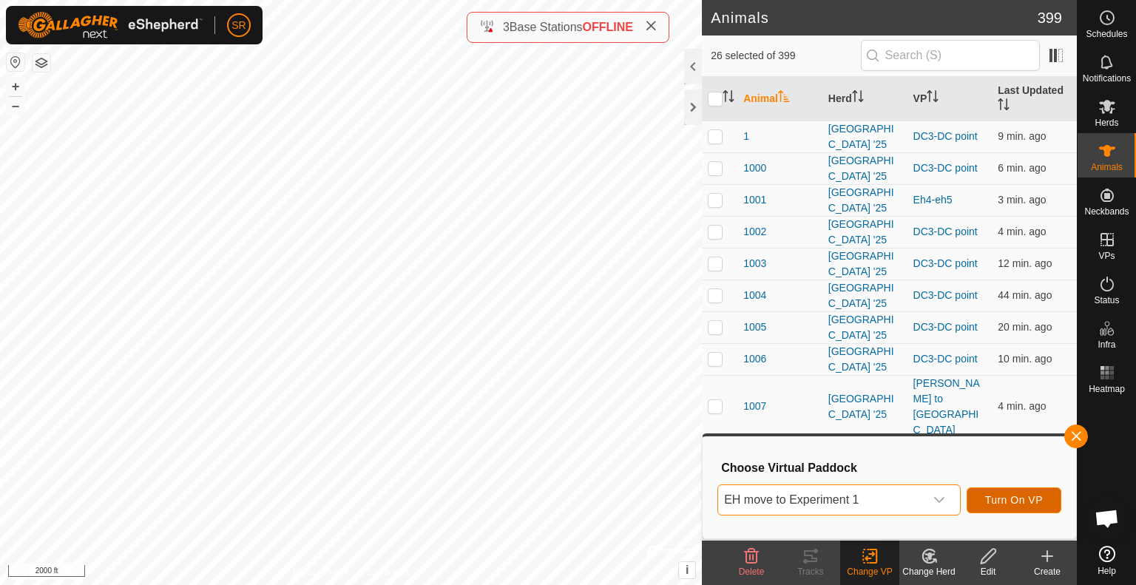
click at [1000, 498] on span "Turn On VP" at bounding box center [1014, 500] width 58 height 12
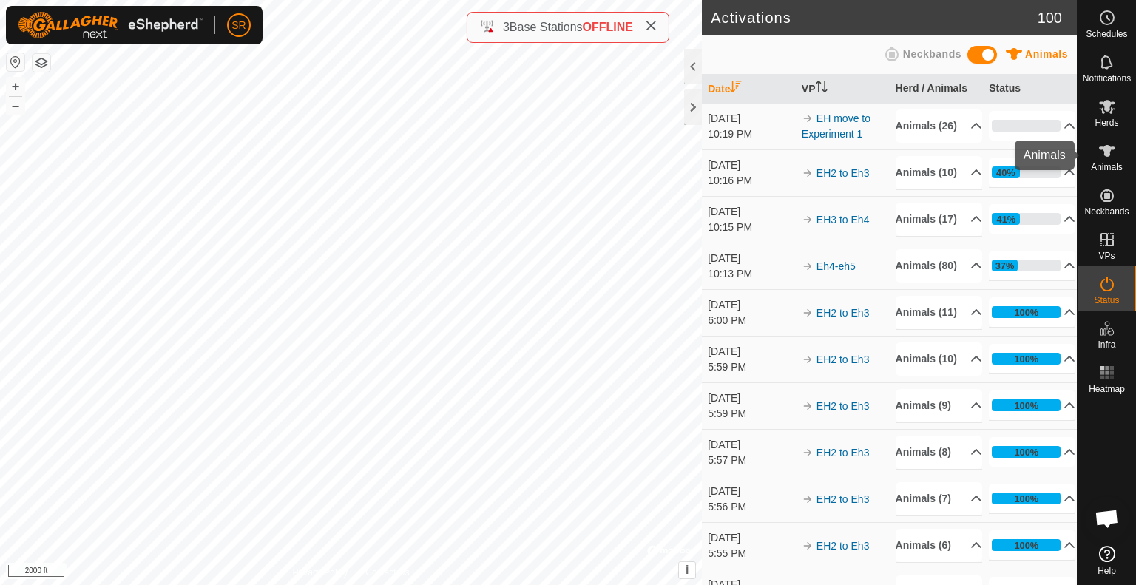
click at [1112, 149] on icon at bounding box center [1107, 151] width 16 height 12
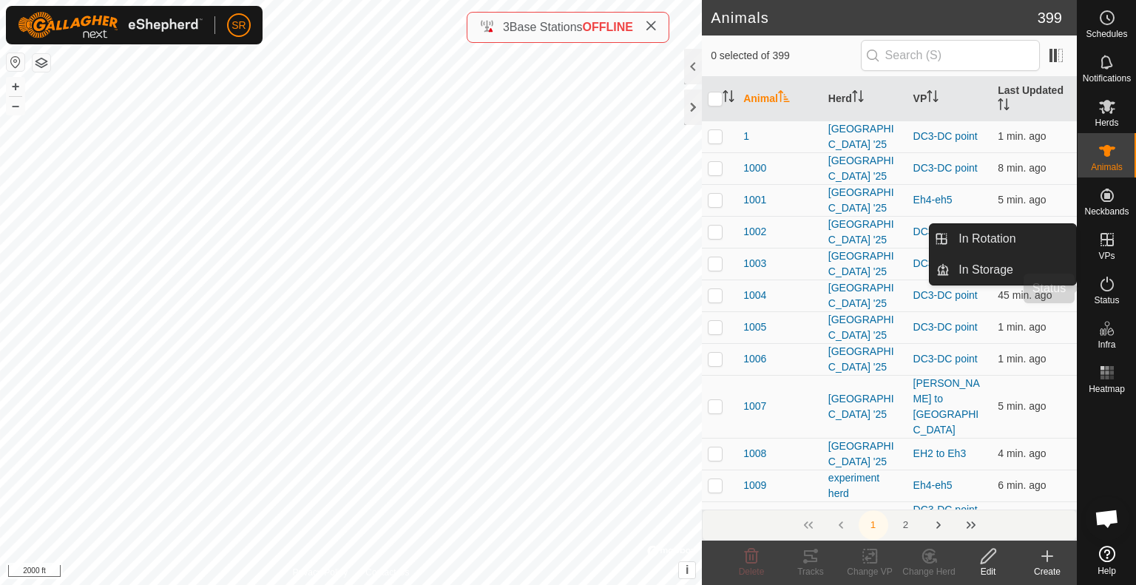
click at [1106, 289] on icon at bounding box center [1107, 284] width 18 height 18
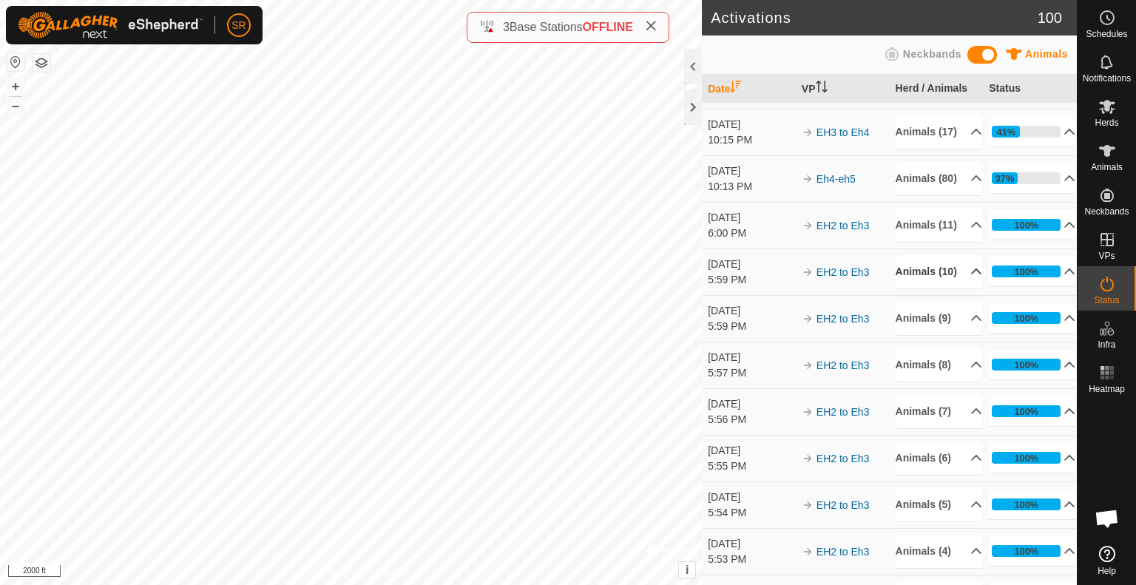
scroll to position [89, 0]
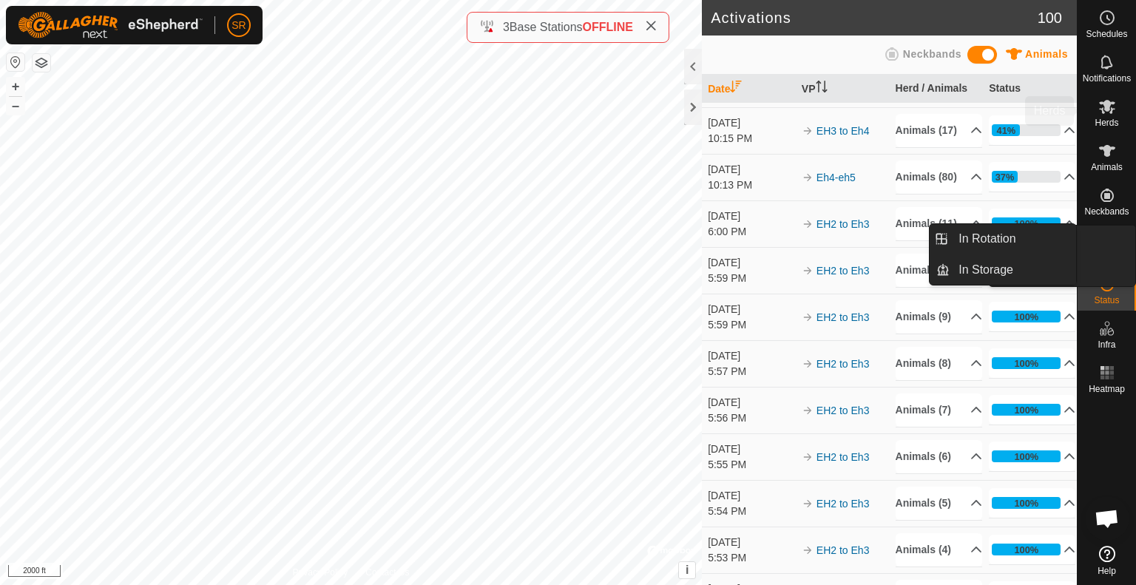
click at [1116, 156] on es-animals-svg-icon at bounding box center [1107, 151] width 27 height 24
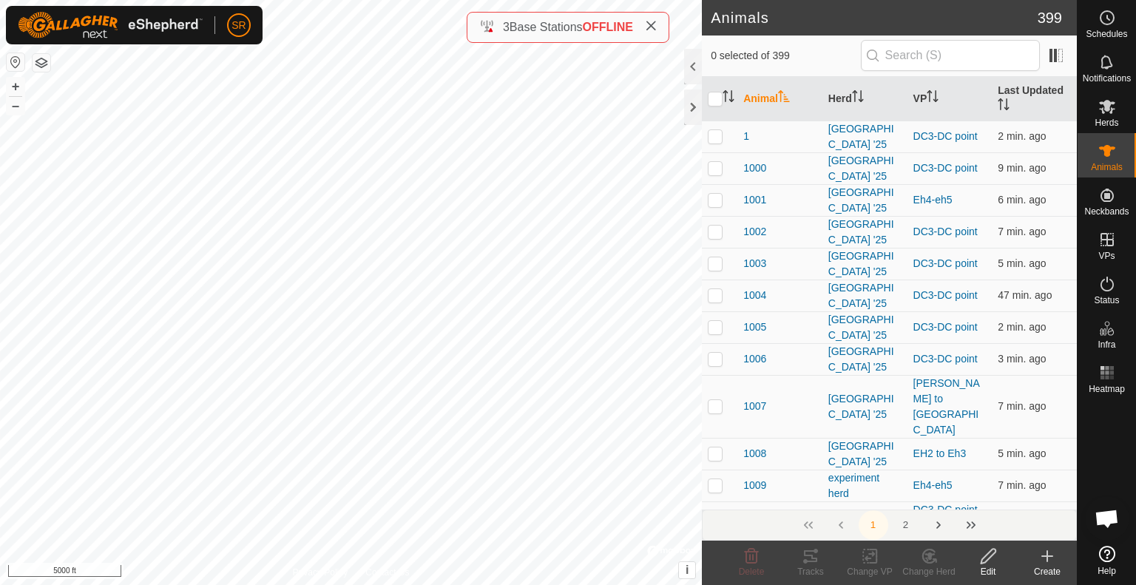
click at [783, 74] on div "Animals 399 0 selected of 399 Animal Herd VP Last Updated [GEOGRAPHIC_DATA] '25…" at bounding box center [538, 292] width 1077 height 585
click at [1038, 365] on td "10 min. ago" at bounding box center [1034, 359] width 85 height 32
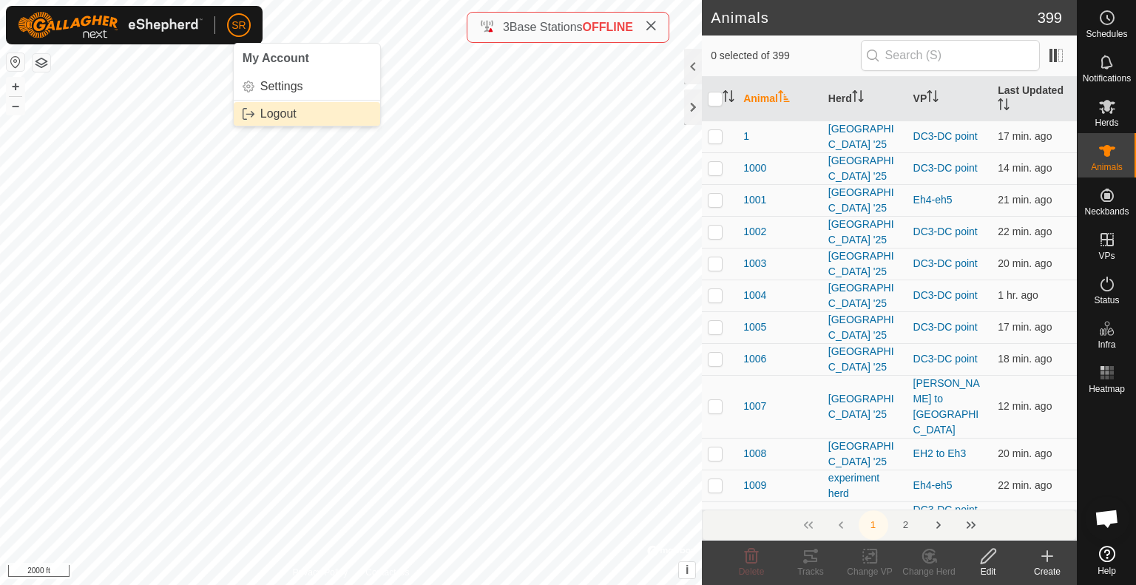
click at [262, 109] on link "Logout" at bounding box center [307, 114] width 146 height 24
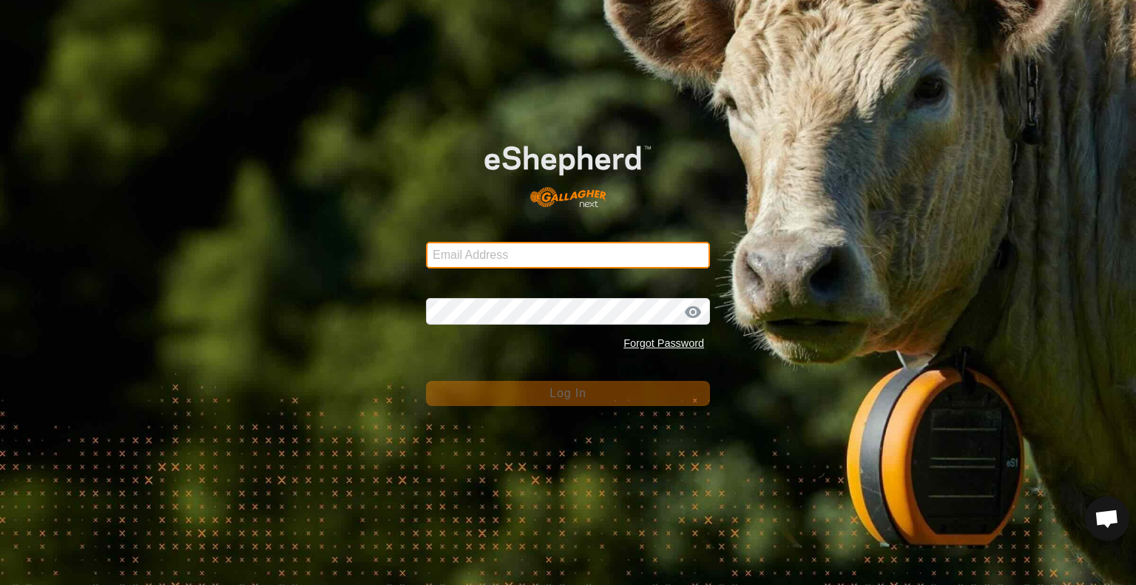
click at [481, 244] on input "Email Address" at bounding box center [568, 255] width 284 height 27
type input "[PERSON_NAME][EMAIL_ADDRESS][DOMAIN_NAME]"
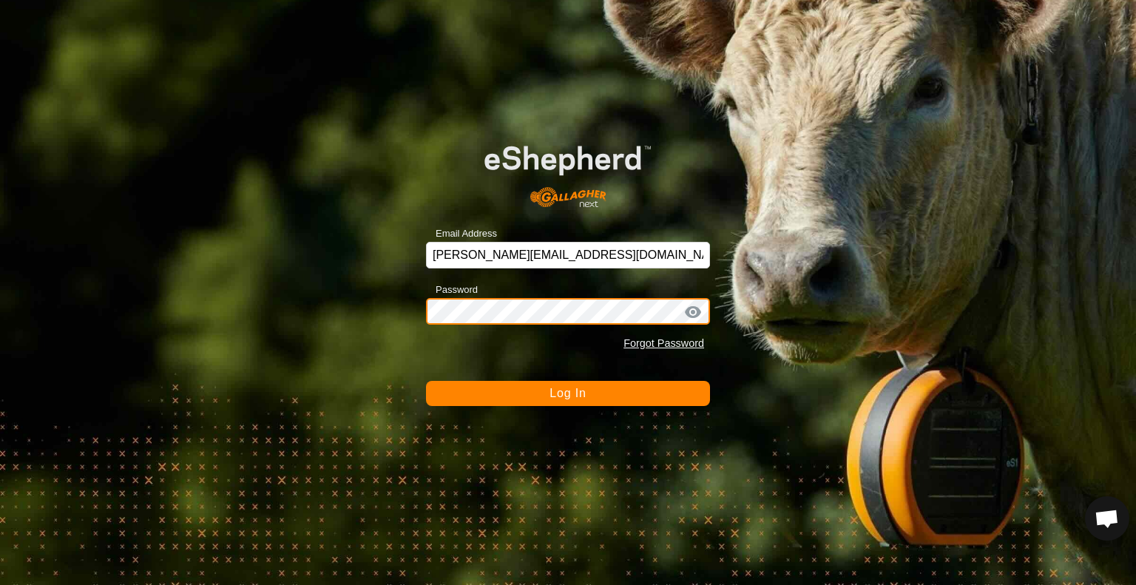
click at [426, 381] on button "Log In" at bounding box center [568, 393] width 284 height 25
